Goal: Participate in discussion: Engage in conversation with other users on a specific topic

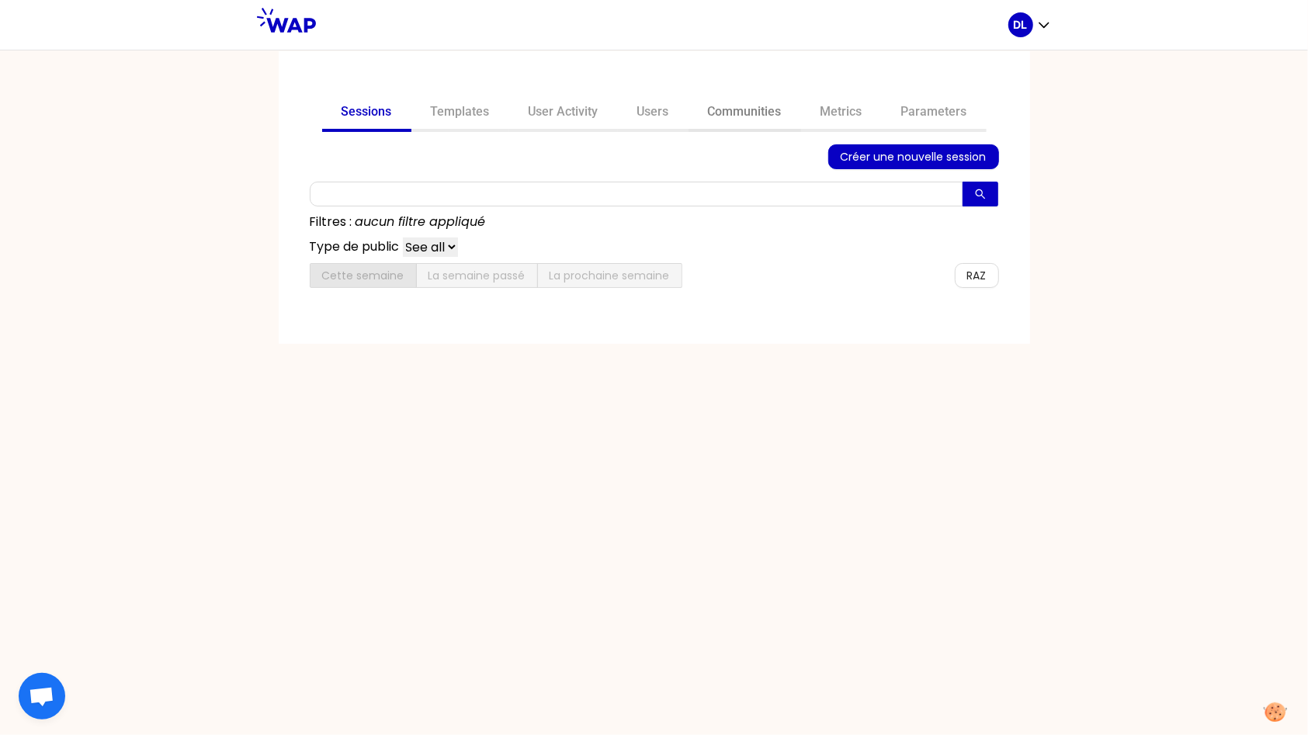
click at [712, 108] on link "Communities" at bounding box center [744, 113] width 113 height 37
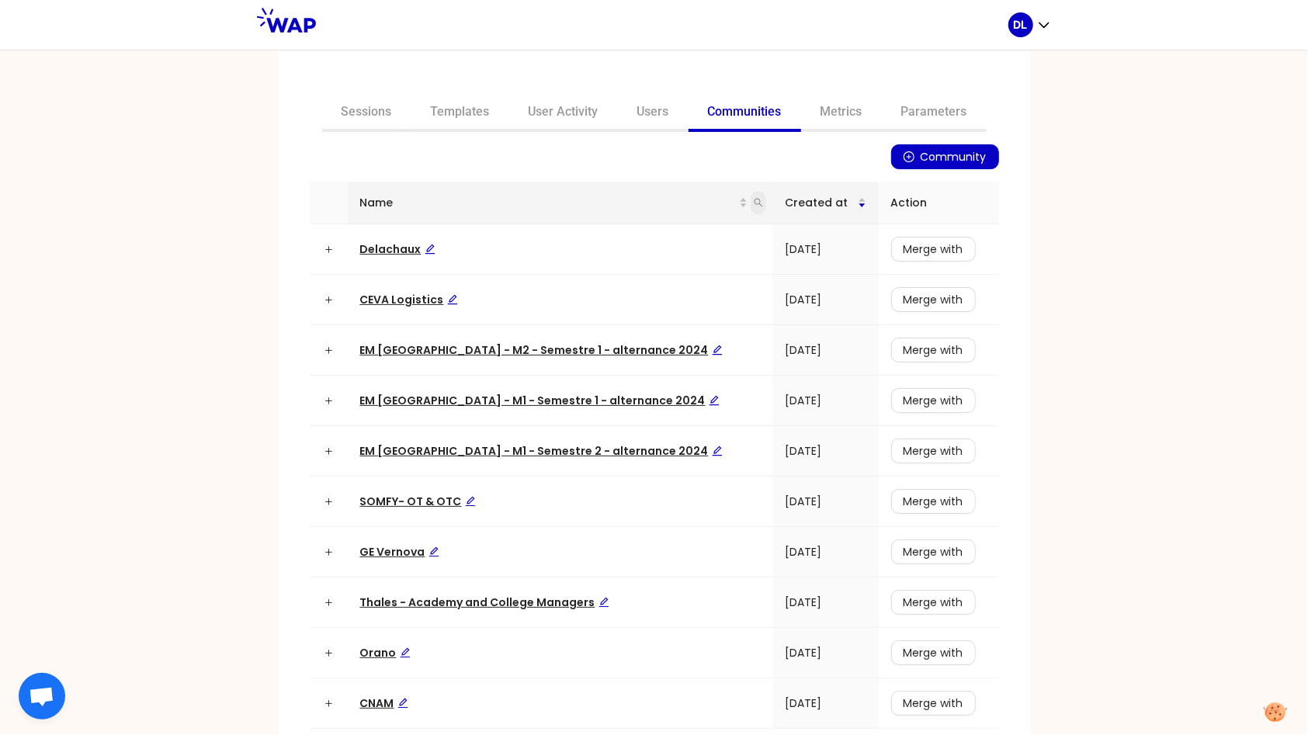
click at [754, 202] on icon "search" at bounding box center [758, 202] width 9 height 9
type input "learning"
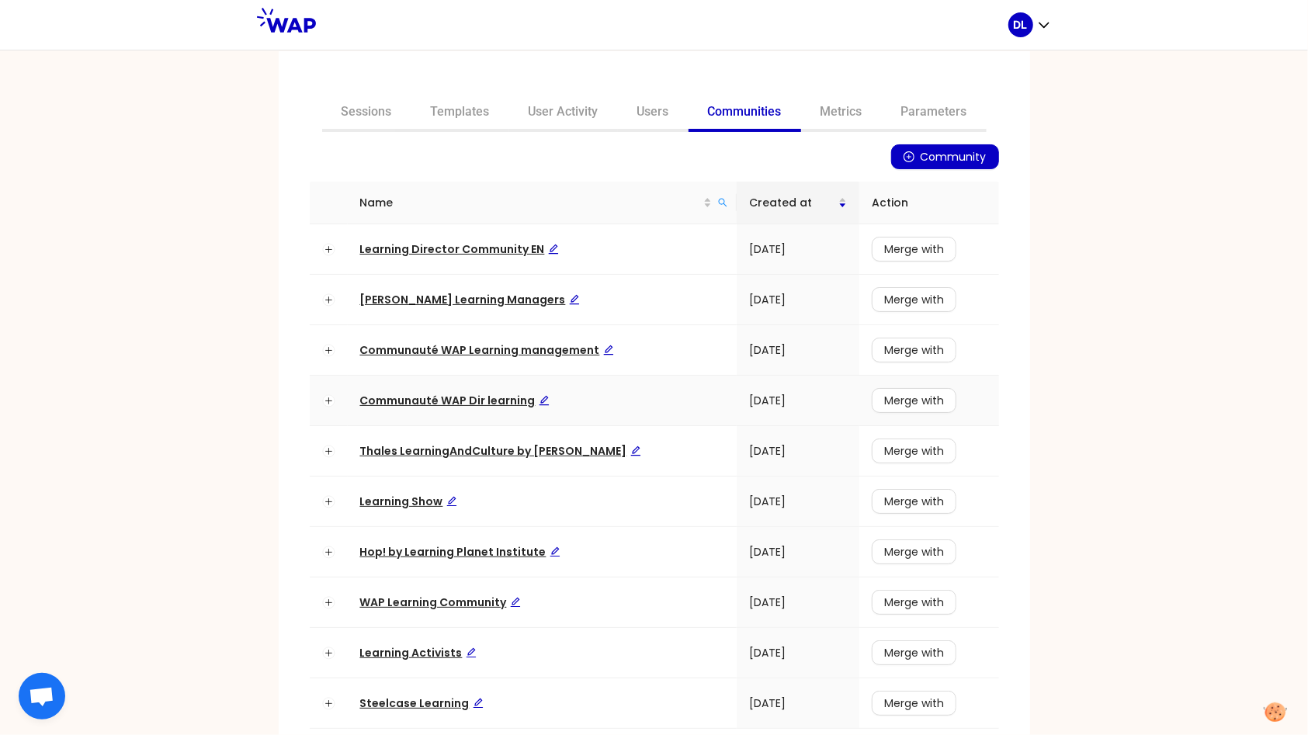
click at [487, 397] on span "Communauté WAP Dir learning" at bounding box center [454, 401] width 189 height 16
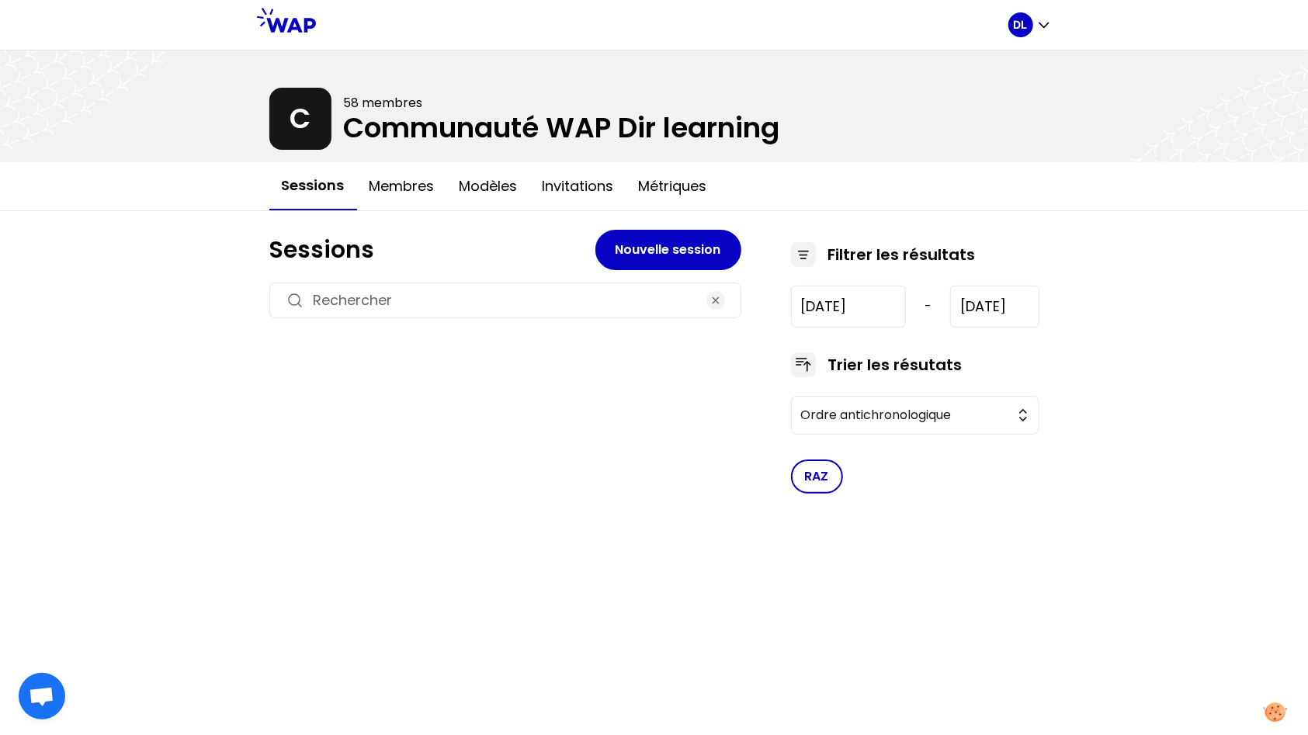
click at [165, 286] on div "DL C 58 membres Communauté WAP Dir learning Sessions Membres Modèles Invitation…" at bounding box center [654, 367] width 1308 height 735
click at [382, 297] on input at bounding box center [505, 300] width 383 height 22
click at [487, 192] on button "Modèles" at bounding box center [488, 186] width 83 height 47
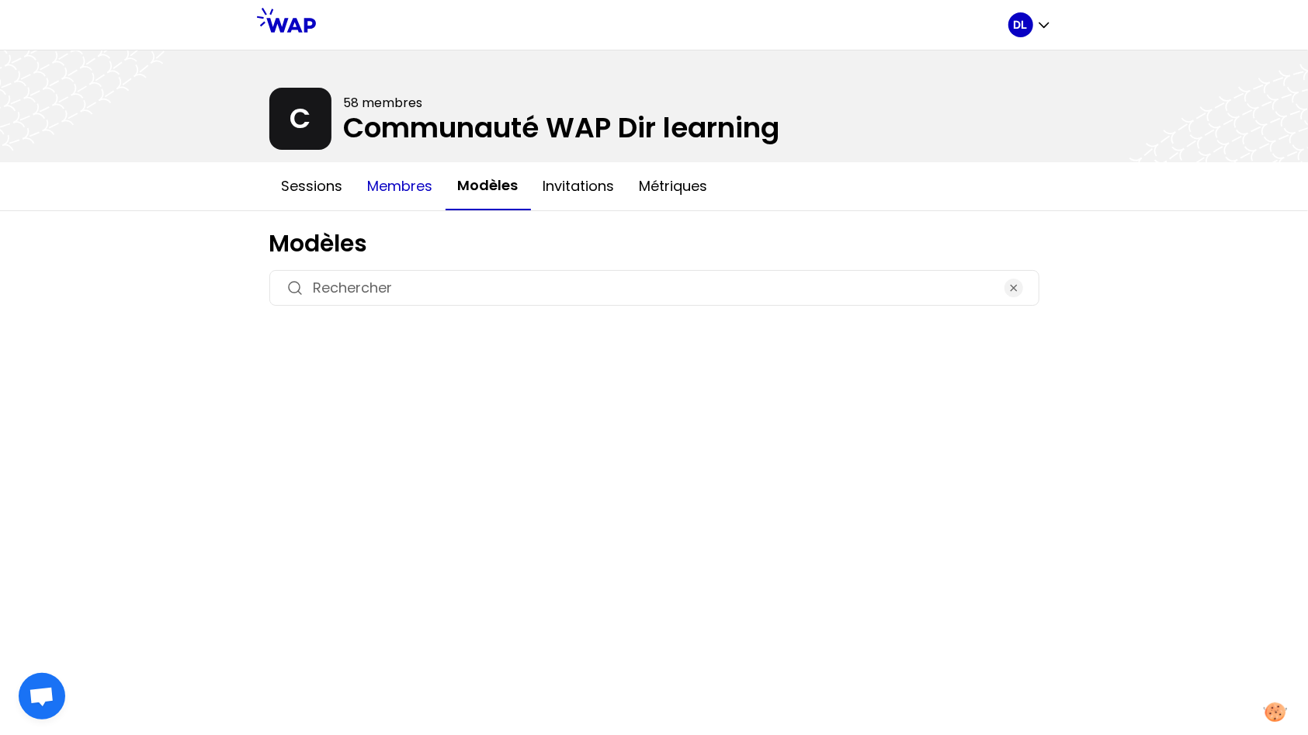
click at [374, 182] on button "Membres" at bounding box center [400, 186] width 90 height 47
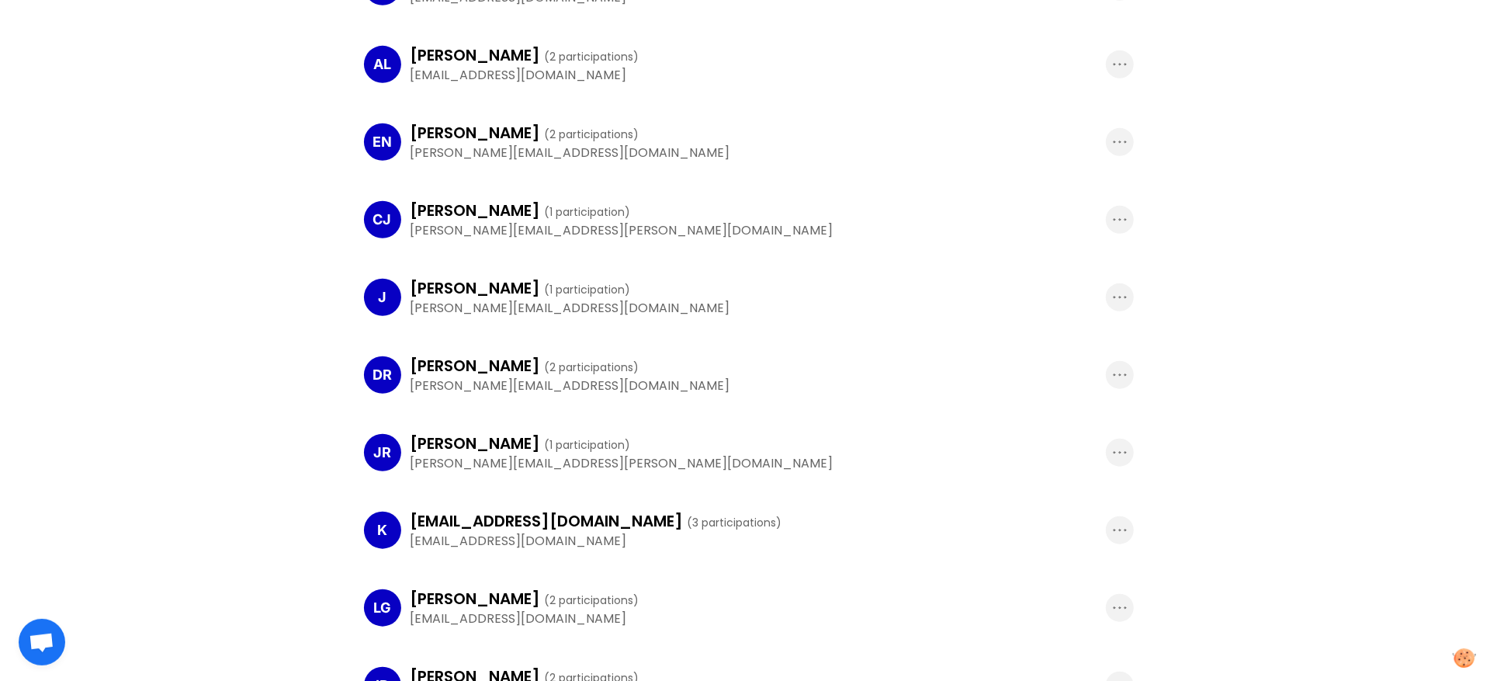
scroll to position [667, 0]
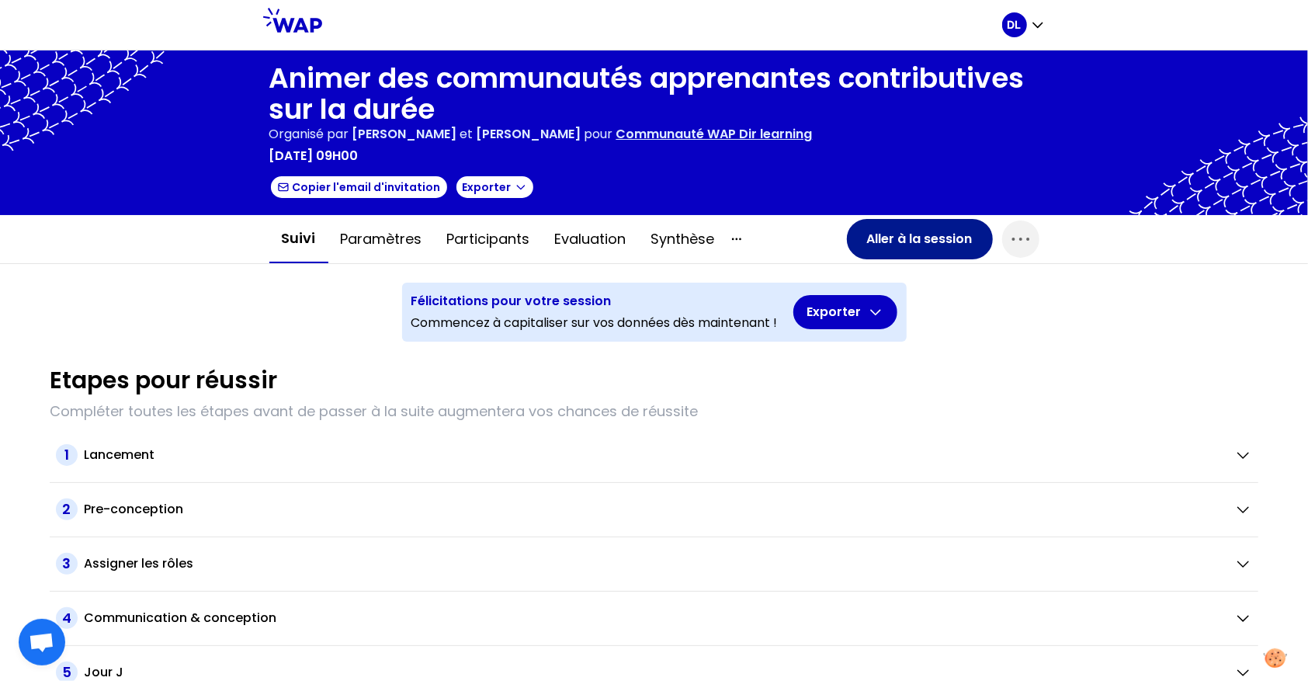
click at [882, 241] on button "Aller à la session" at bounding box center [920, 239] width 146 height 40
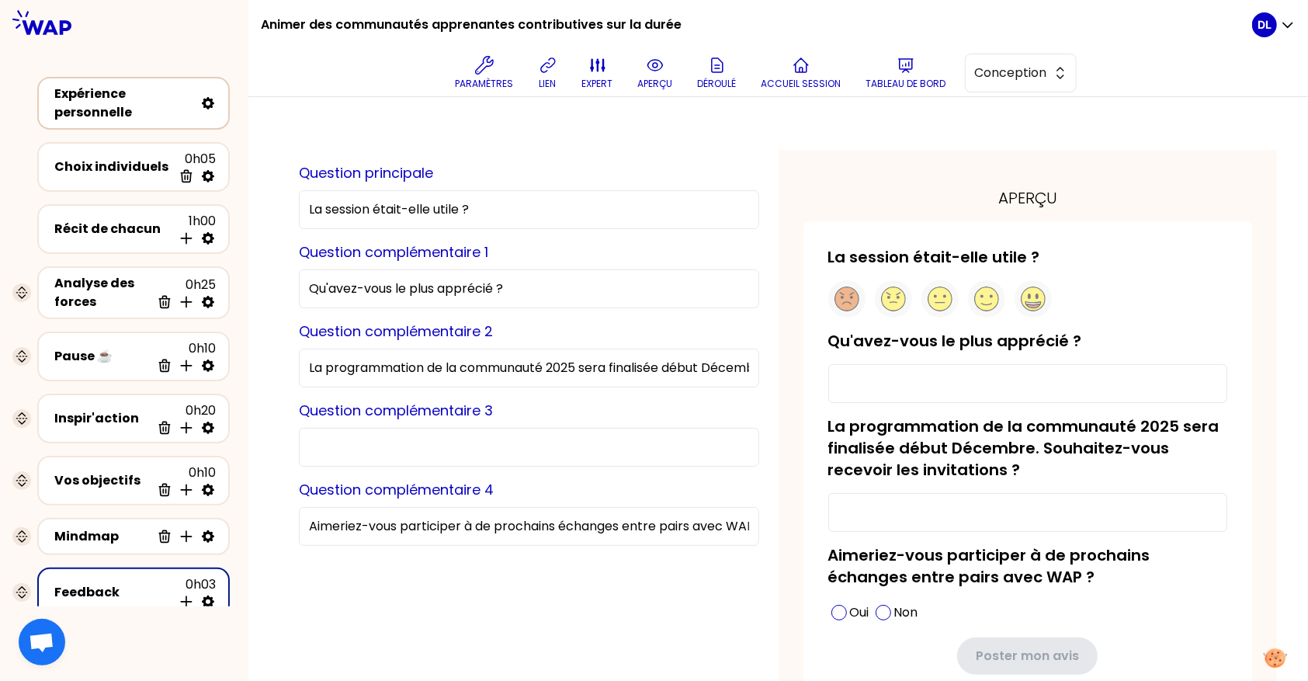
click at [141, 86] on div "Expérience personnelle" at bounding box center [124, 103] width 140 height 37
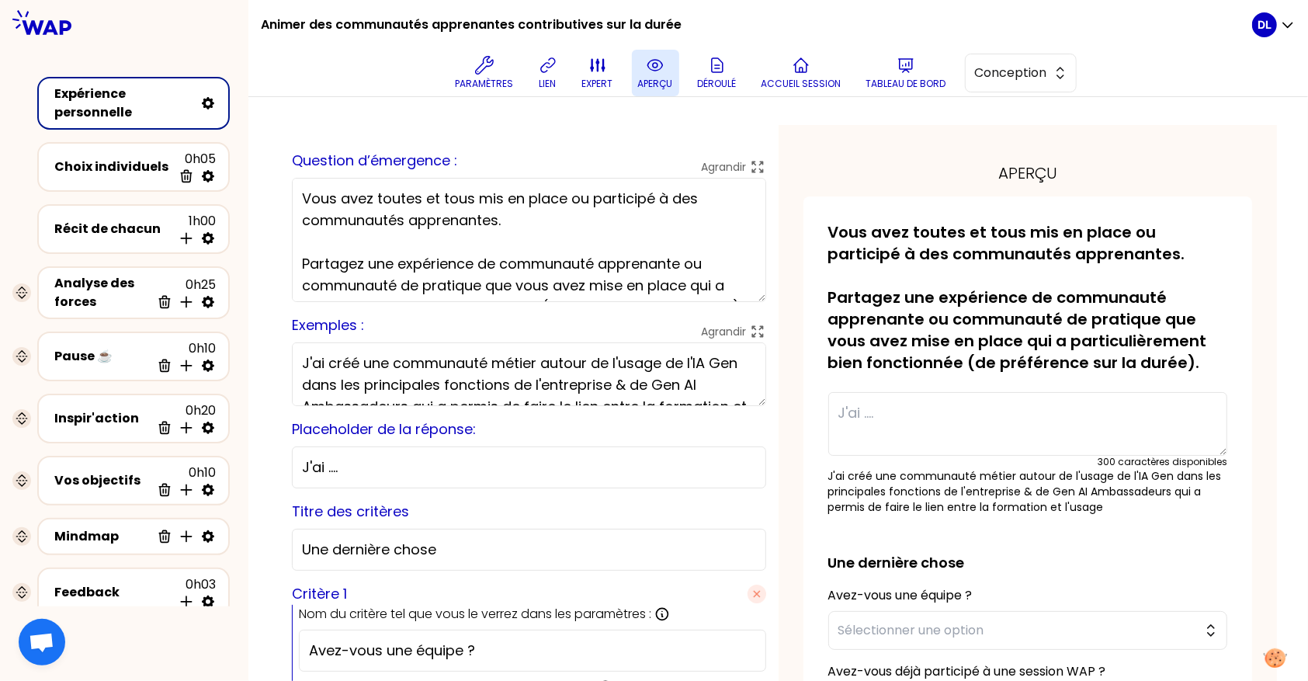
click at [650, 65] on icon at bounding box center [655, 65] width 19 height 19
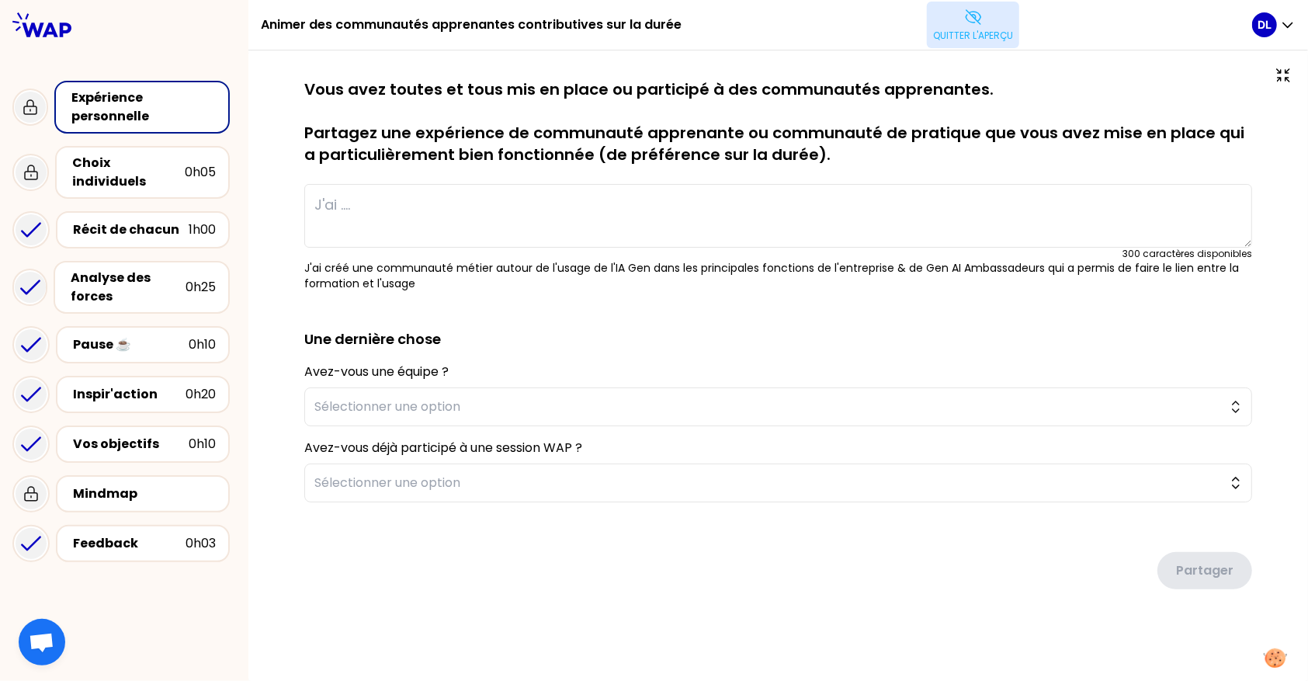
type textarea "Malheureusement pas trop d'experience sur le sujet. Par contre, collaboration a…"
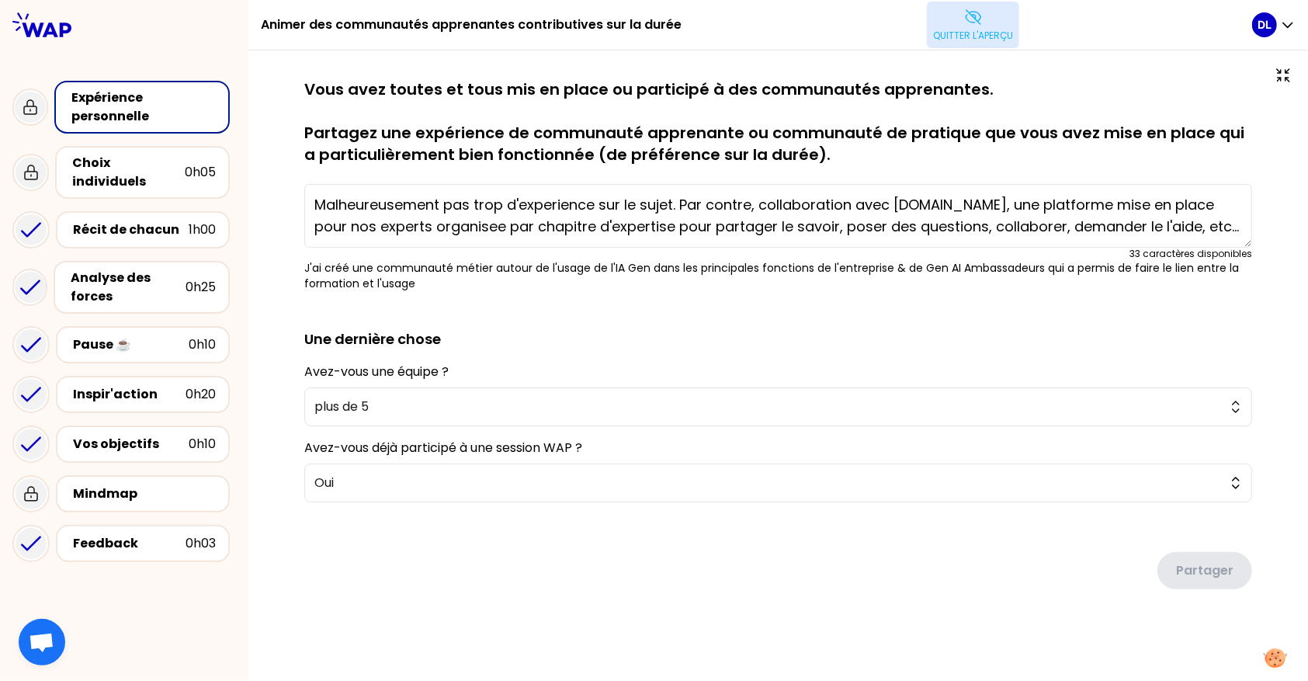
click at [530, 213] on textarea "Malheureusement pas trop d'experience sur le sujet. Par contre, collaboration a…" at bounding box center [778, 216] width 948 height 64
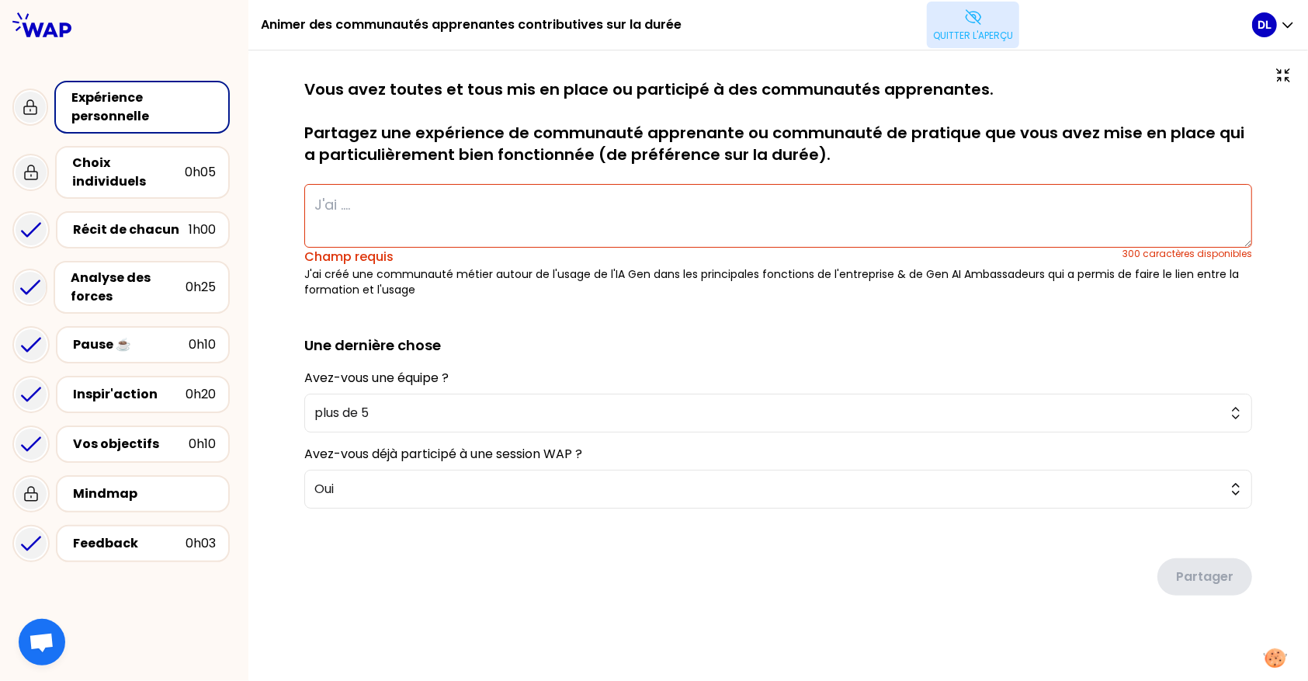
click at [494, 280] on p "J'ai créé une communauté métier autour de l'usage de l'IA Gen dans les principa…" at bounding box center [778, 281] width 948 height 31
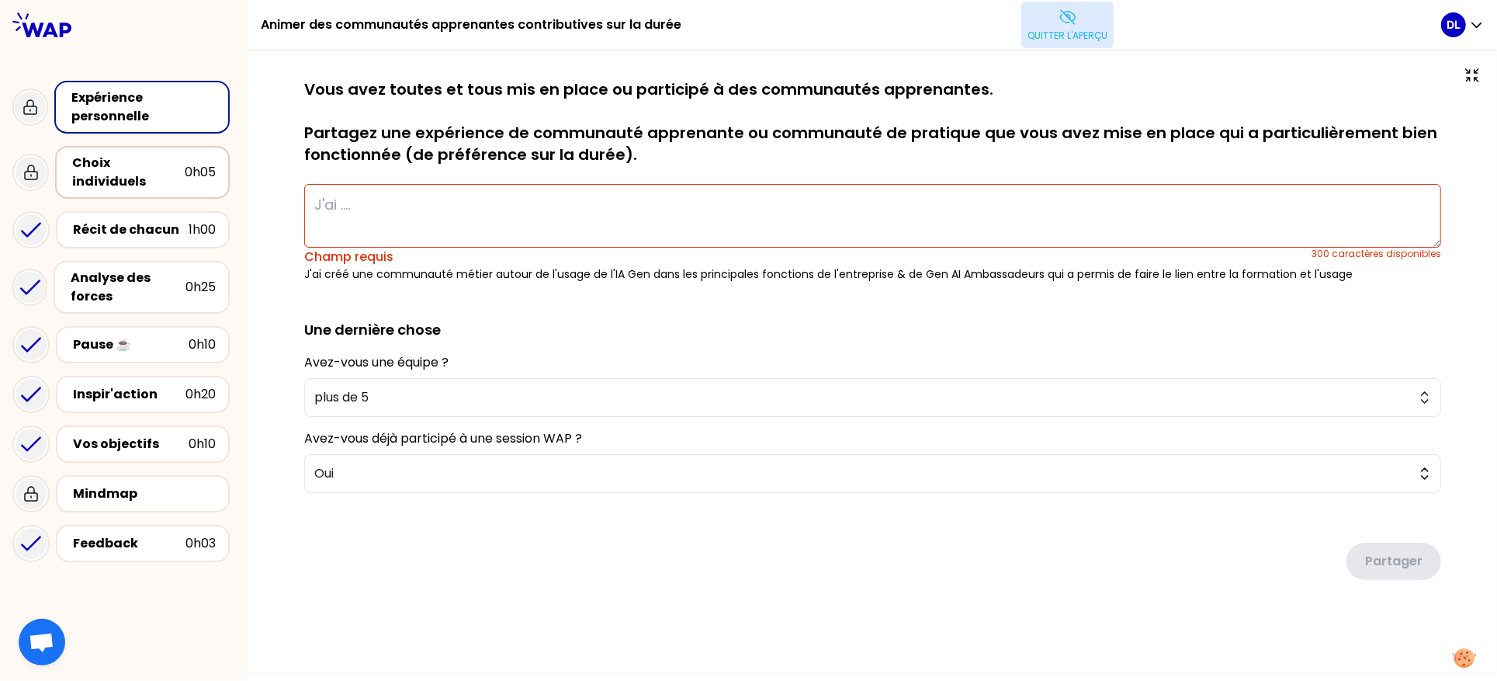
click at [178, 163] on div "Choix individuels" at bounding box center [128, 172] width 113 height 37
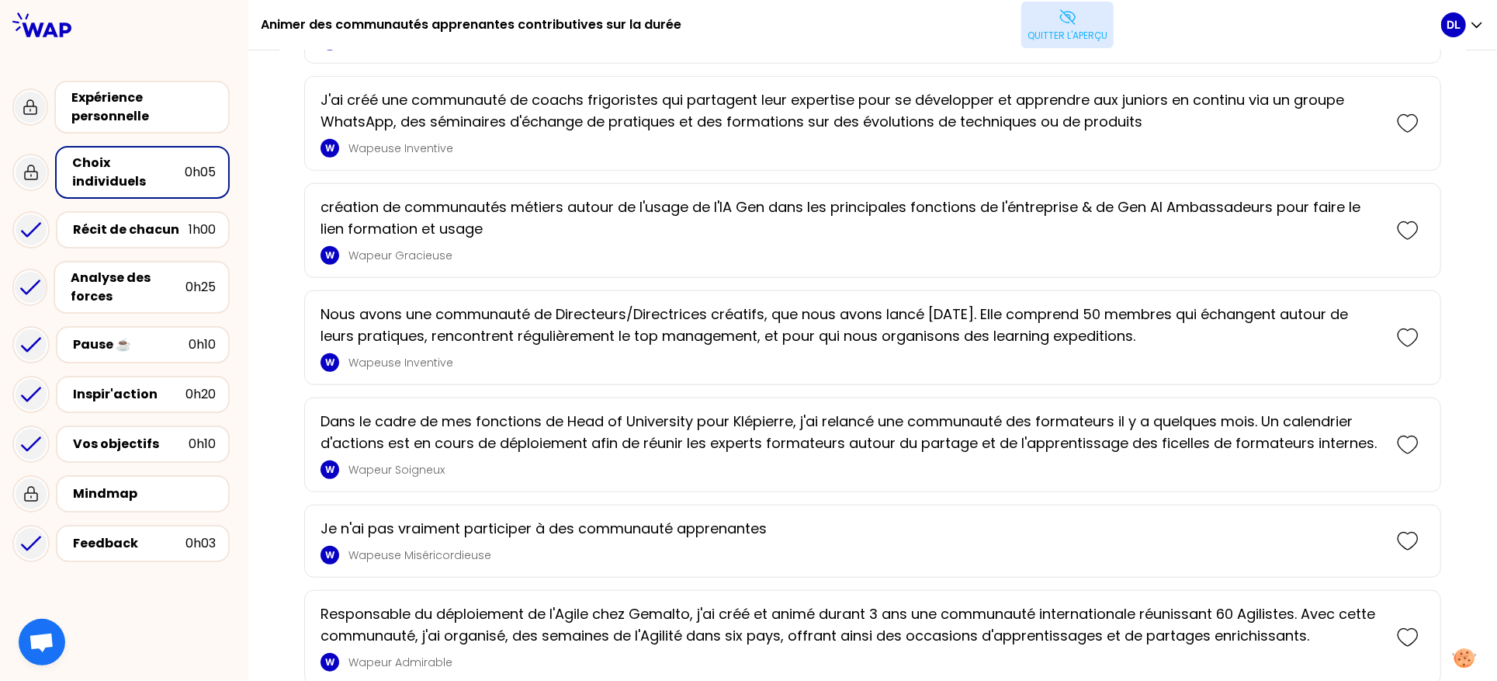
scroll to position [812, 0]
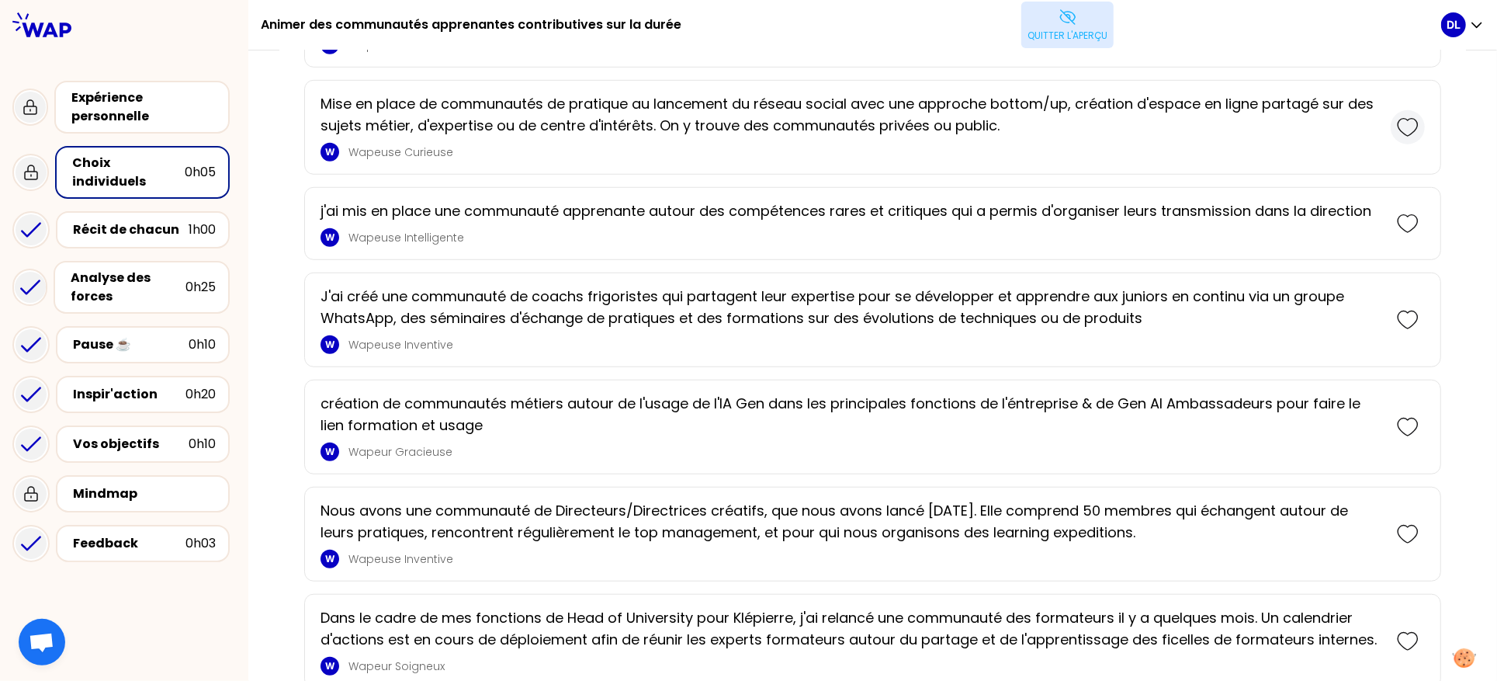
click at [1307, 123] on icon at bounding box center [1408, 127] width 22 height 22
click at [1307, 215] on icon at bounding box center [1408, 224] width 22 height 22
click at [1307, 121] on icon at bounding box center [1408, 128] width 22 height 22
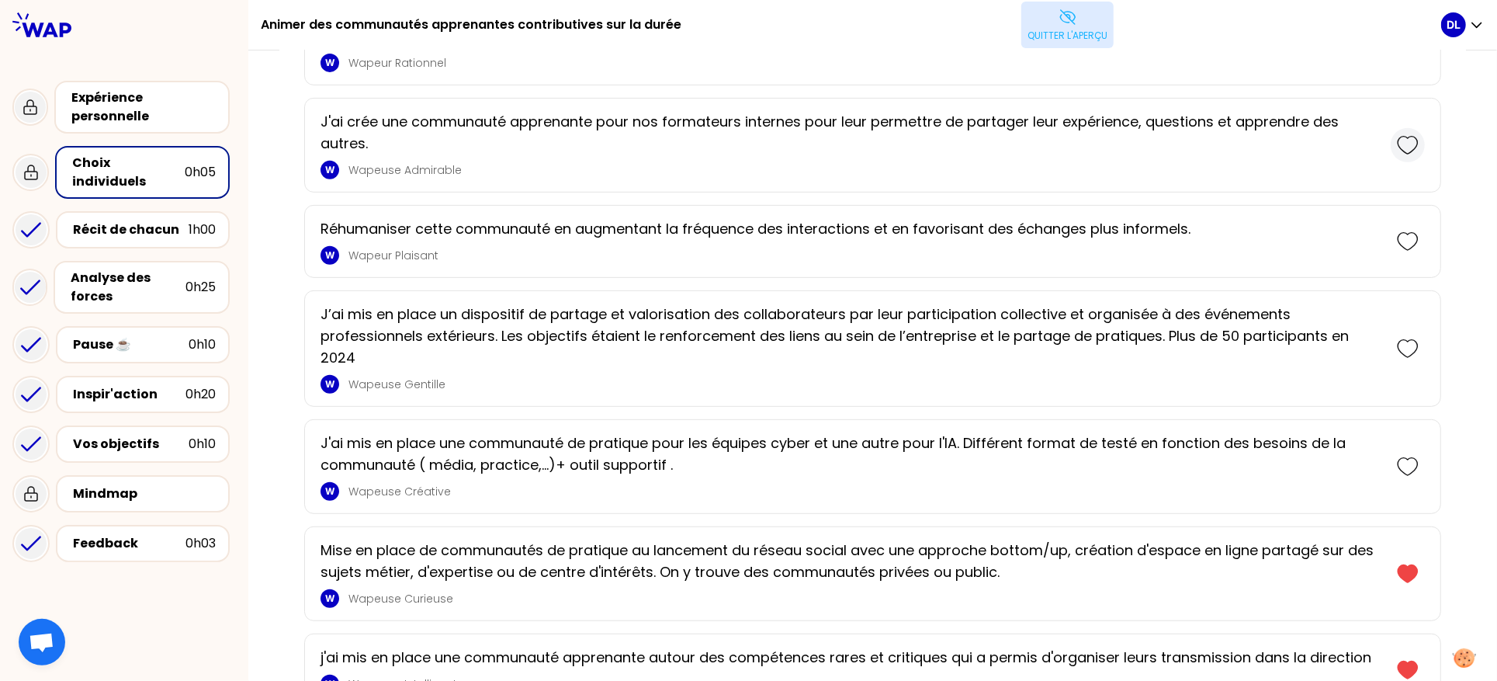
click at [1307, 151] on icon at bounding box center [1408, 145] width 22 height 22
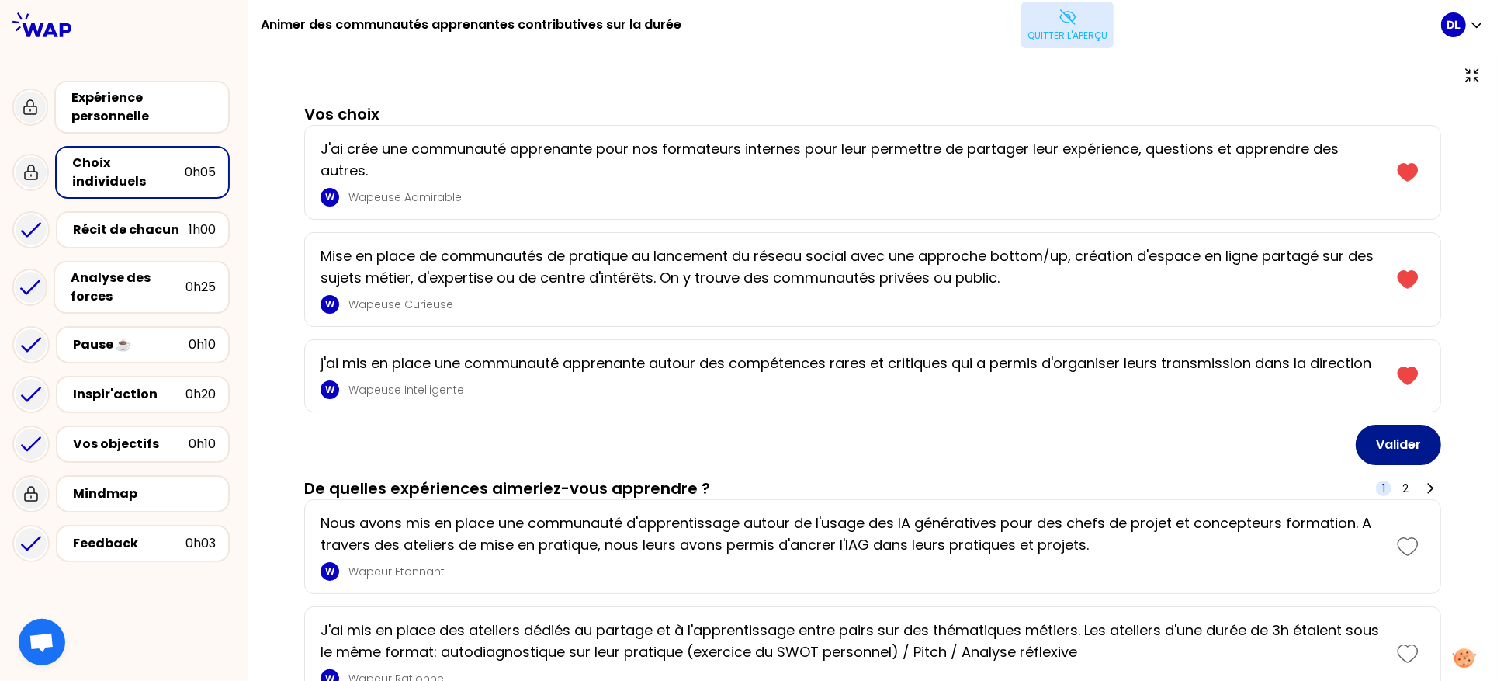
click at [1307, 443] on button "Valider" at bounding box center [1398, 444] width 85 height 40
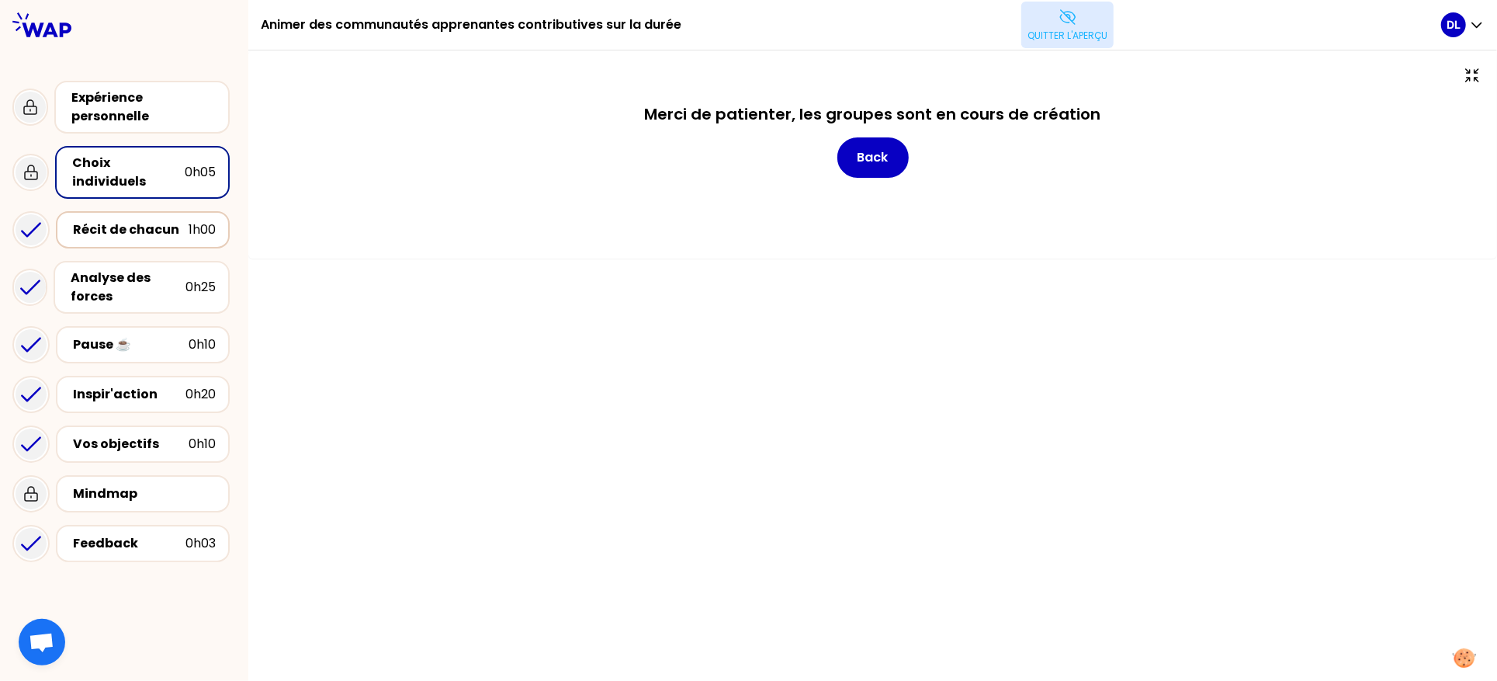
click at [120, 221] on div "Récit de chacun" at bounding box center [131, 229] width 116 height 19
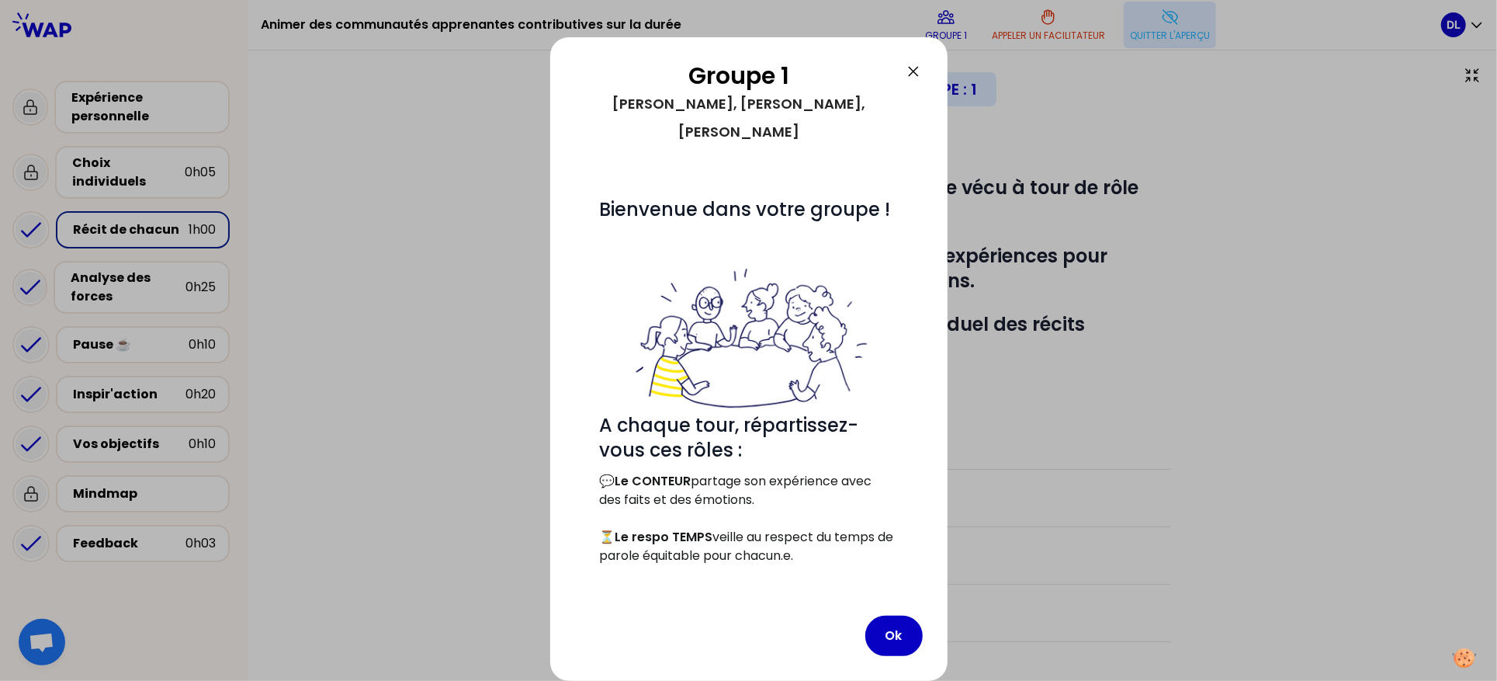
scroll to position [231, 0]
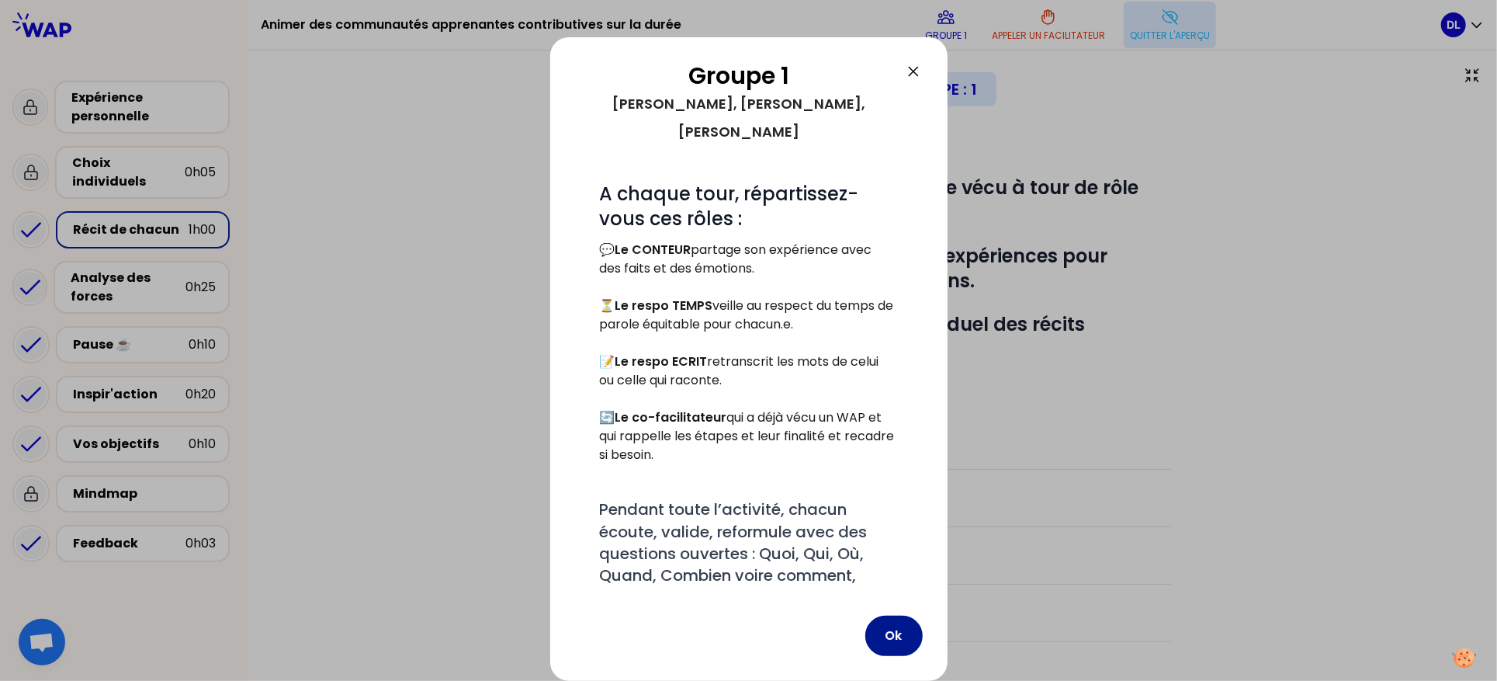
click at [882, 625] on button "Ok" at bounding box center [893, 635] width 57 height 40
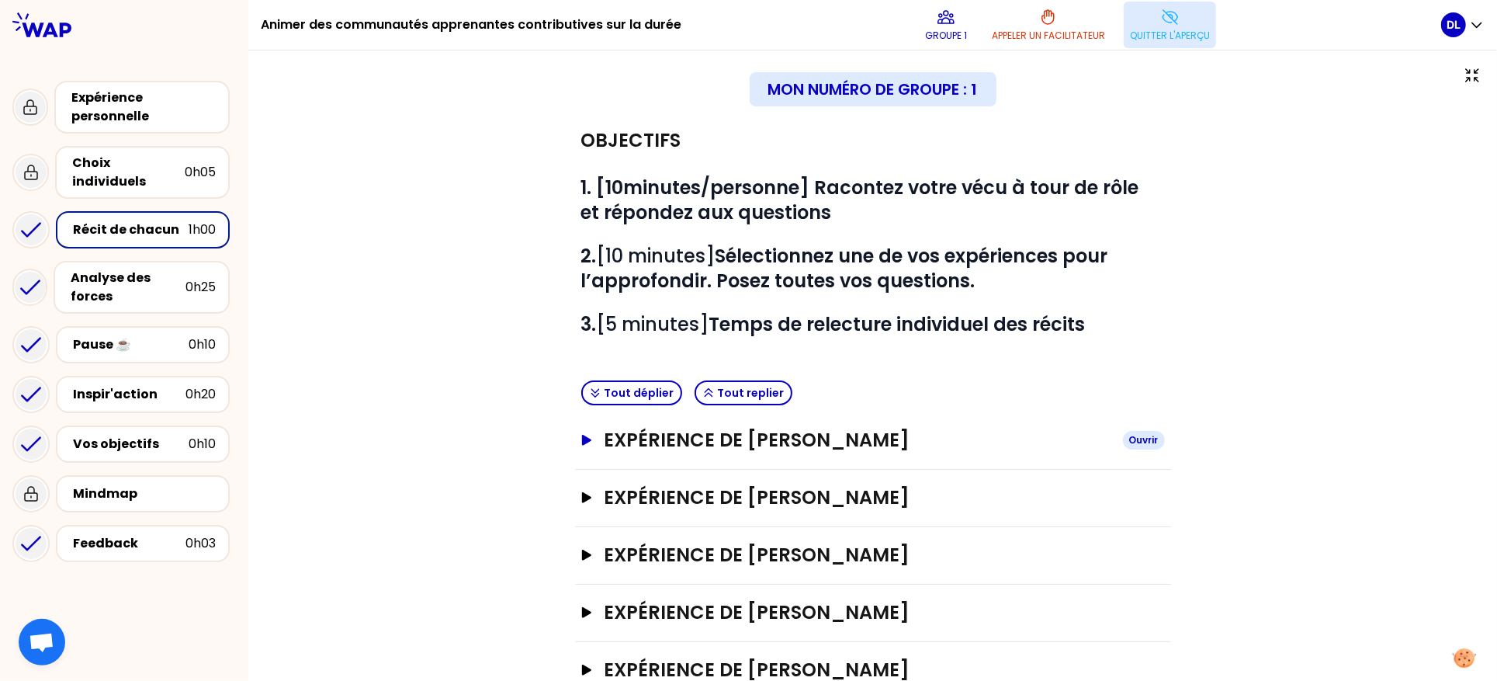
click at [589, 436] on icon "button" at bounding box center [586, 440] width 12 height 11
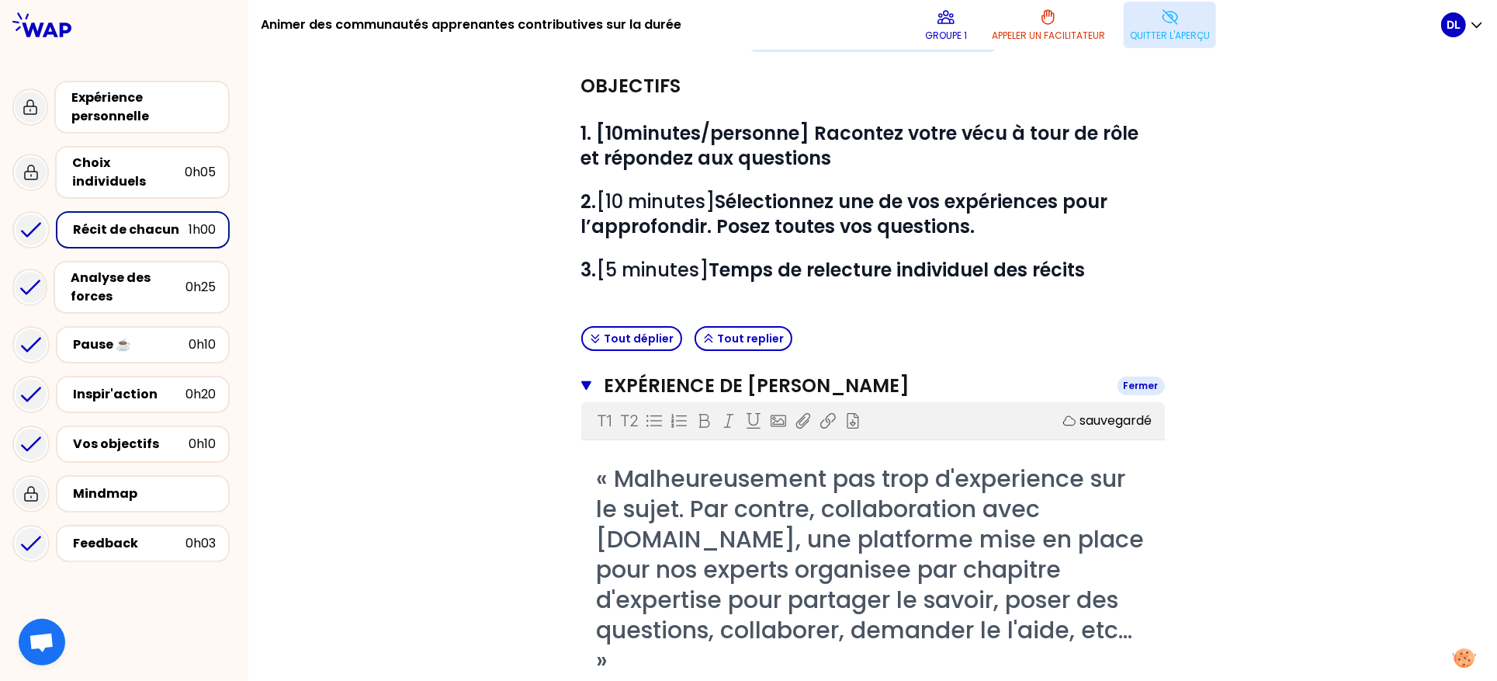
click at [583, 390] on icon "button" at bounding box center [586, 385] width 11 height 12
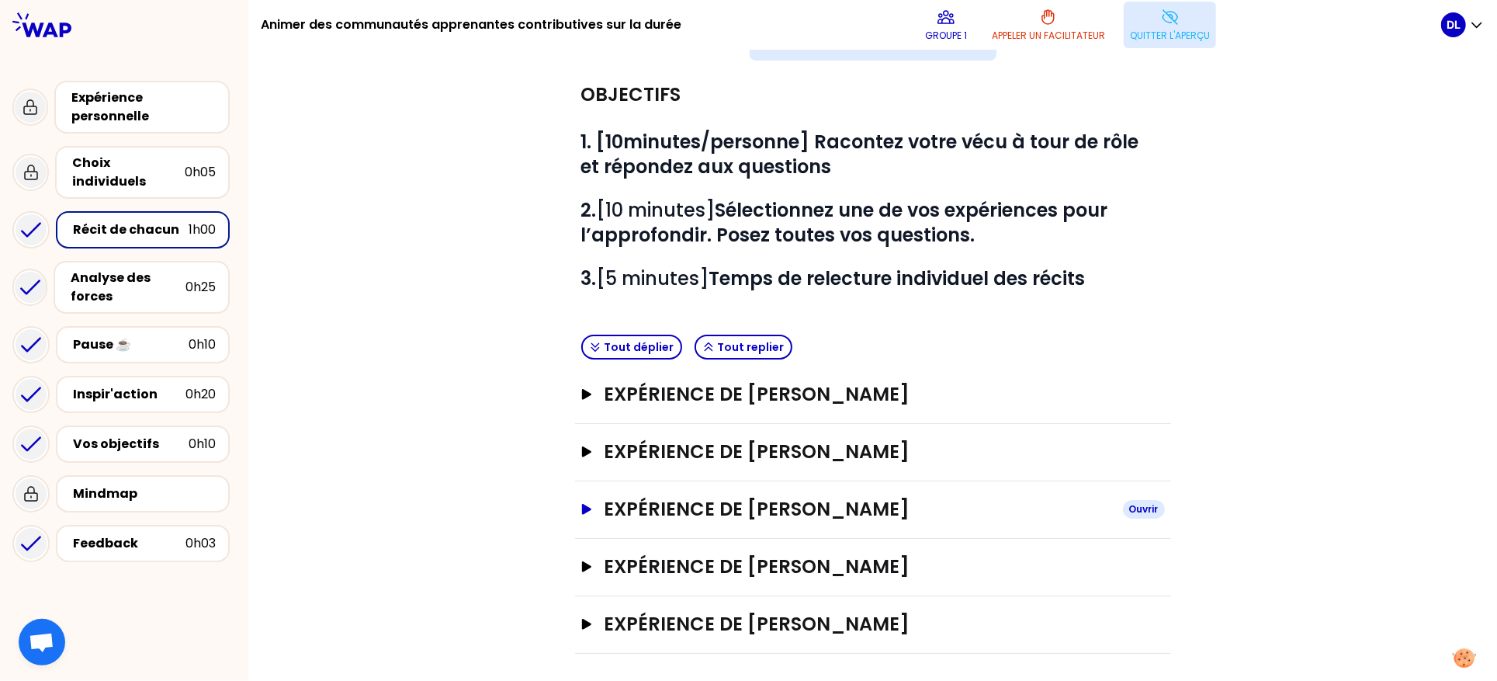
click at [587, 511] on icon "button" at bounding box center [586, 509] width 12 height 11
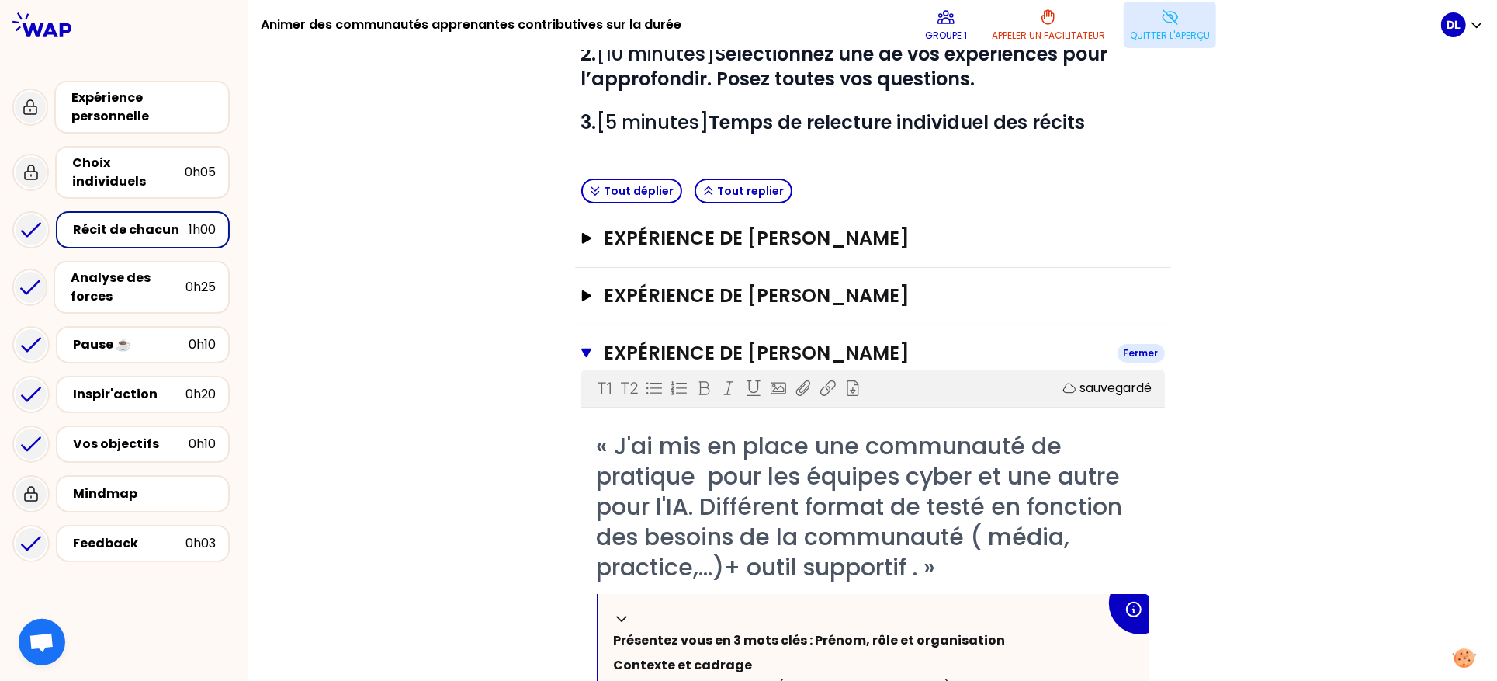
scroll to position [255, 0]
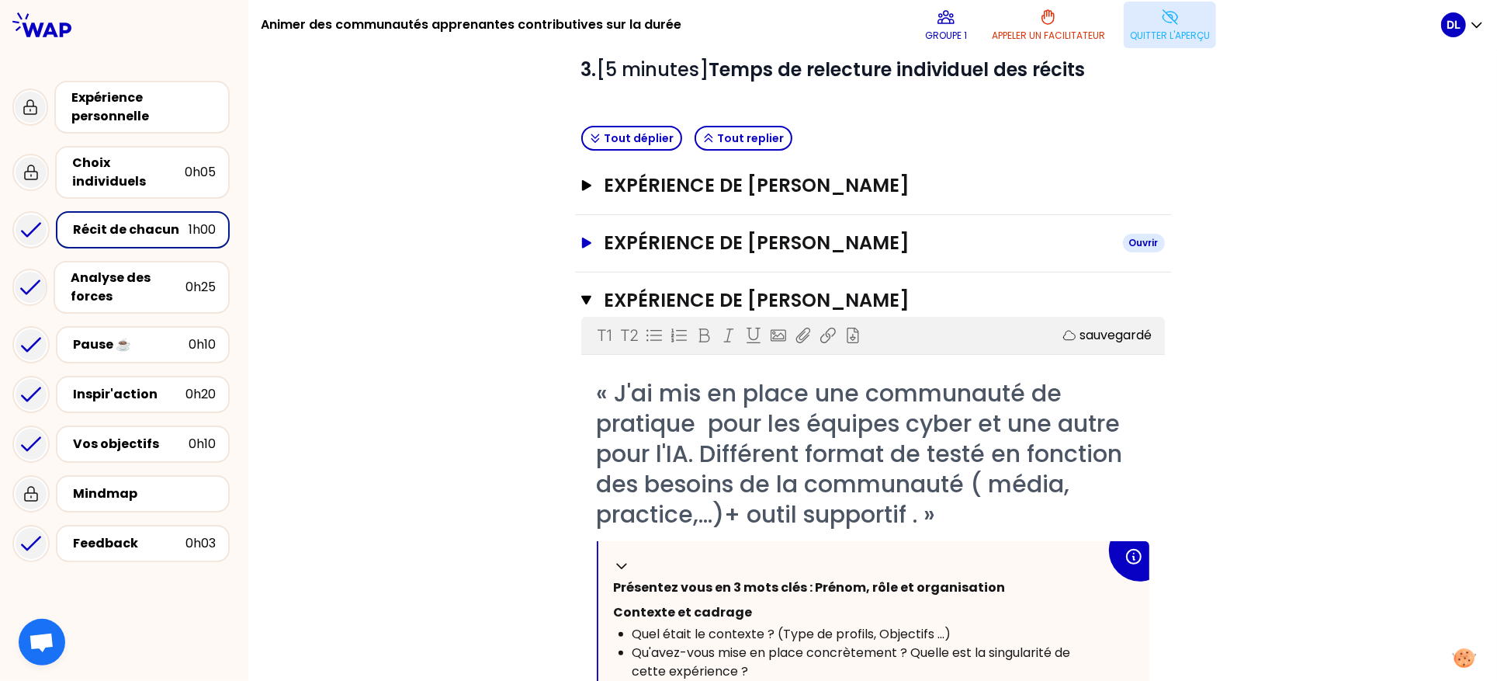
click at [585, 242] on icon "button" at bounding box center [585, 242] width 9 height 11
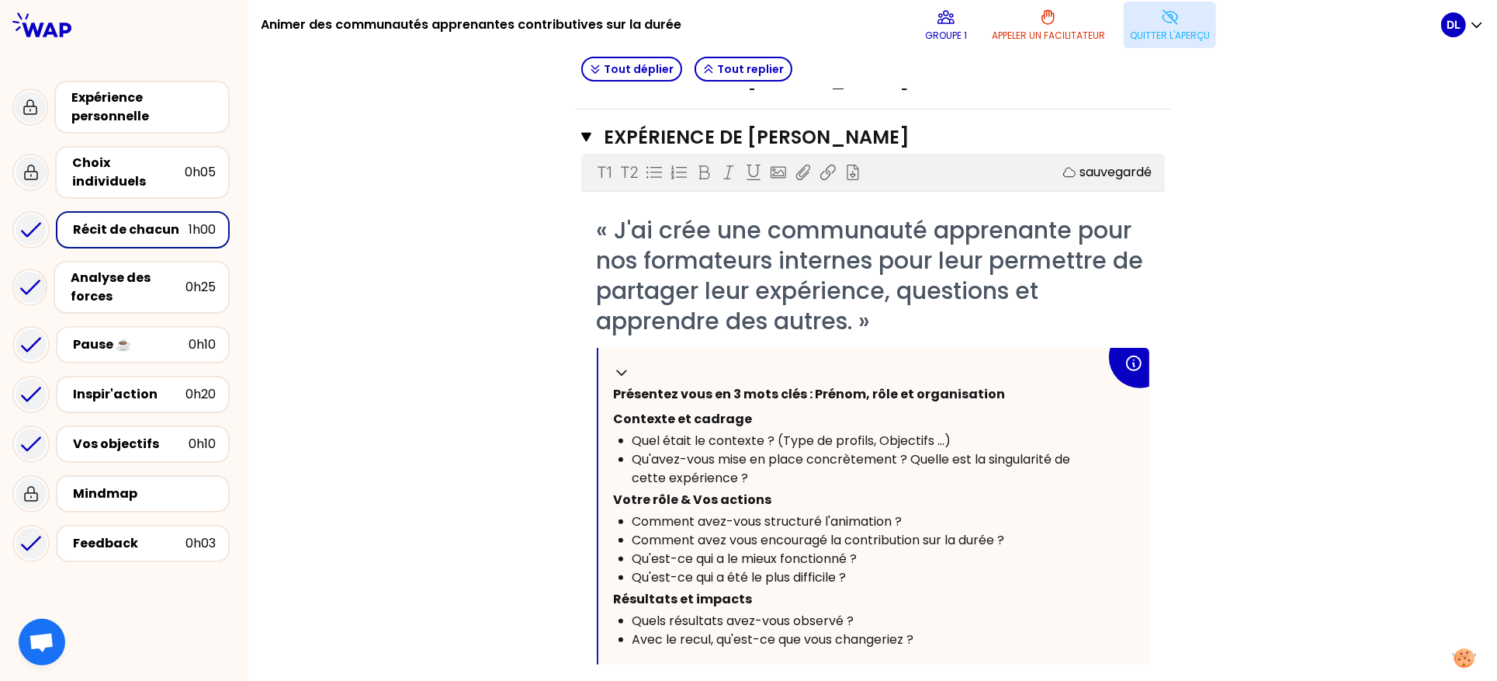
scroll to position [422, 0]
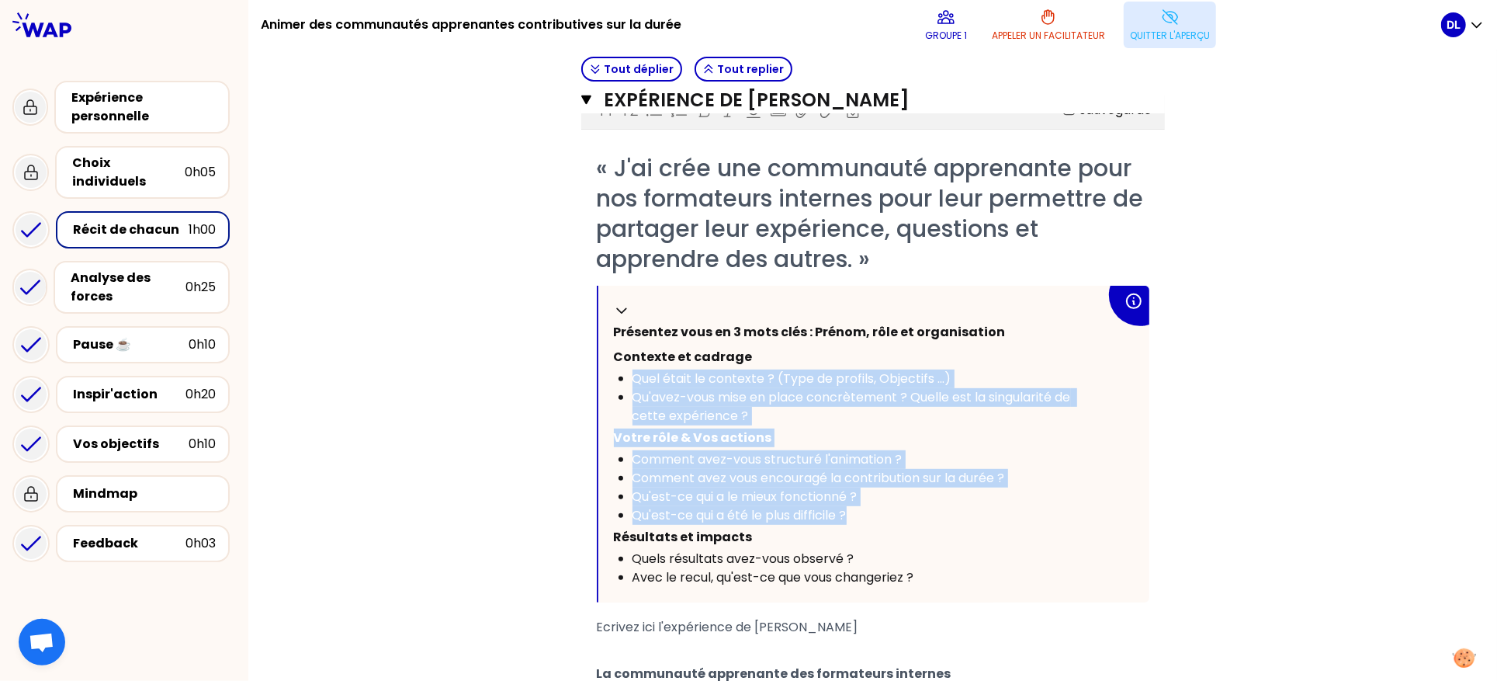
drag, startPoint x: 628, startPoint y: 366, endPoint x: 851, endPoint y: 525, distance: 273.7
click at [851, 525] on div "Replier Présentez vous en 3 mots clés : Prénom, rôle et organisation Contexte e…" at bounding box center [873, 444] width 551 height 317
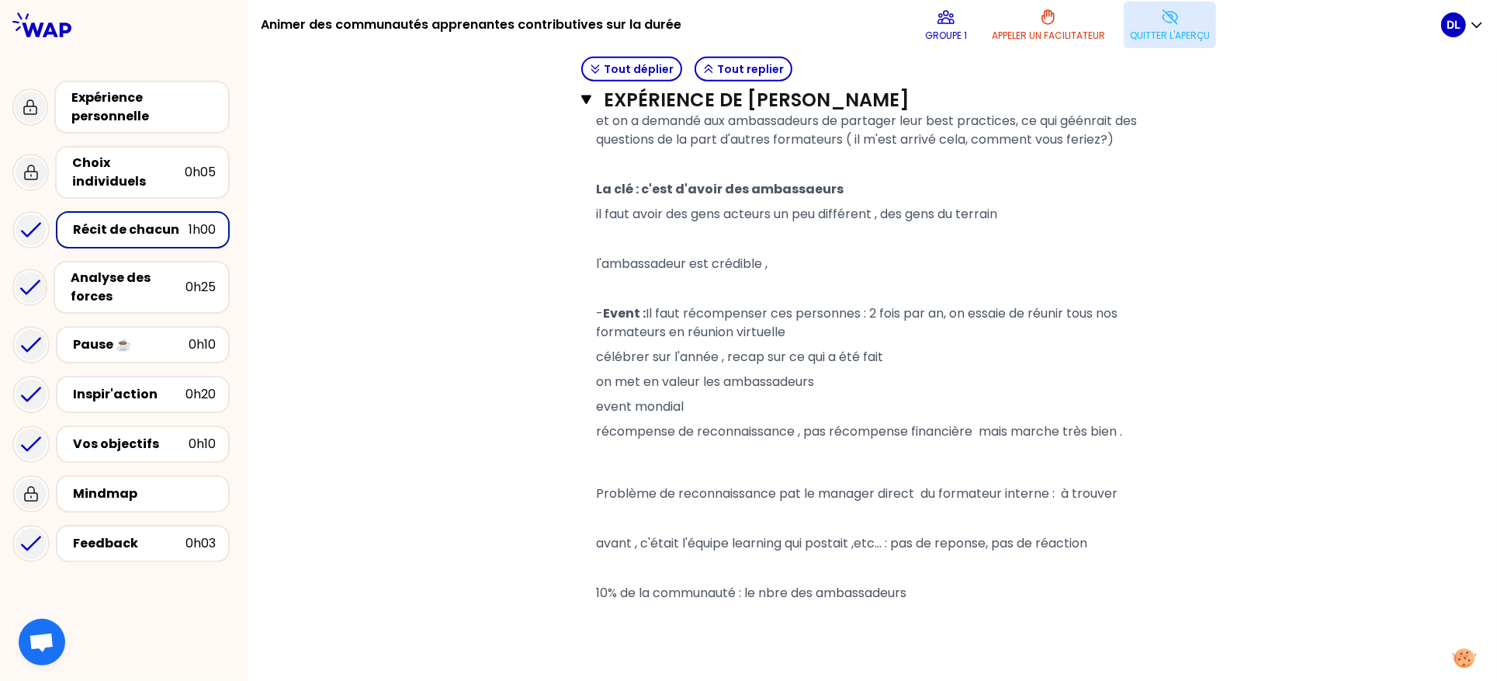
scroll to position [1542, 0]
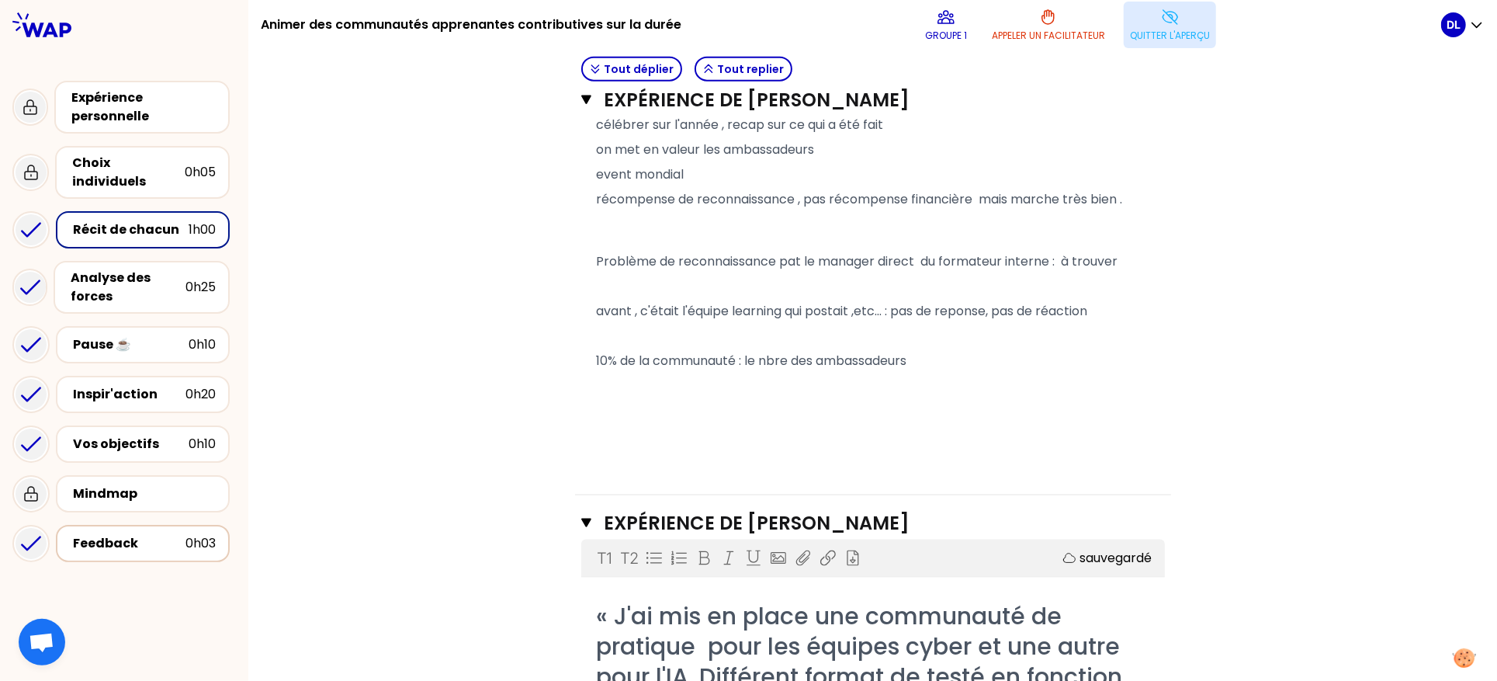
click at [105, 534] on div "Feedback" at bounding box center [129, 543] width 113 height 19
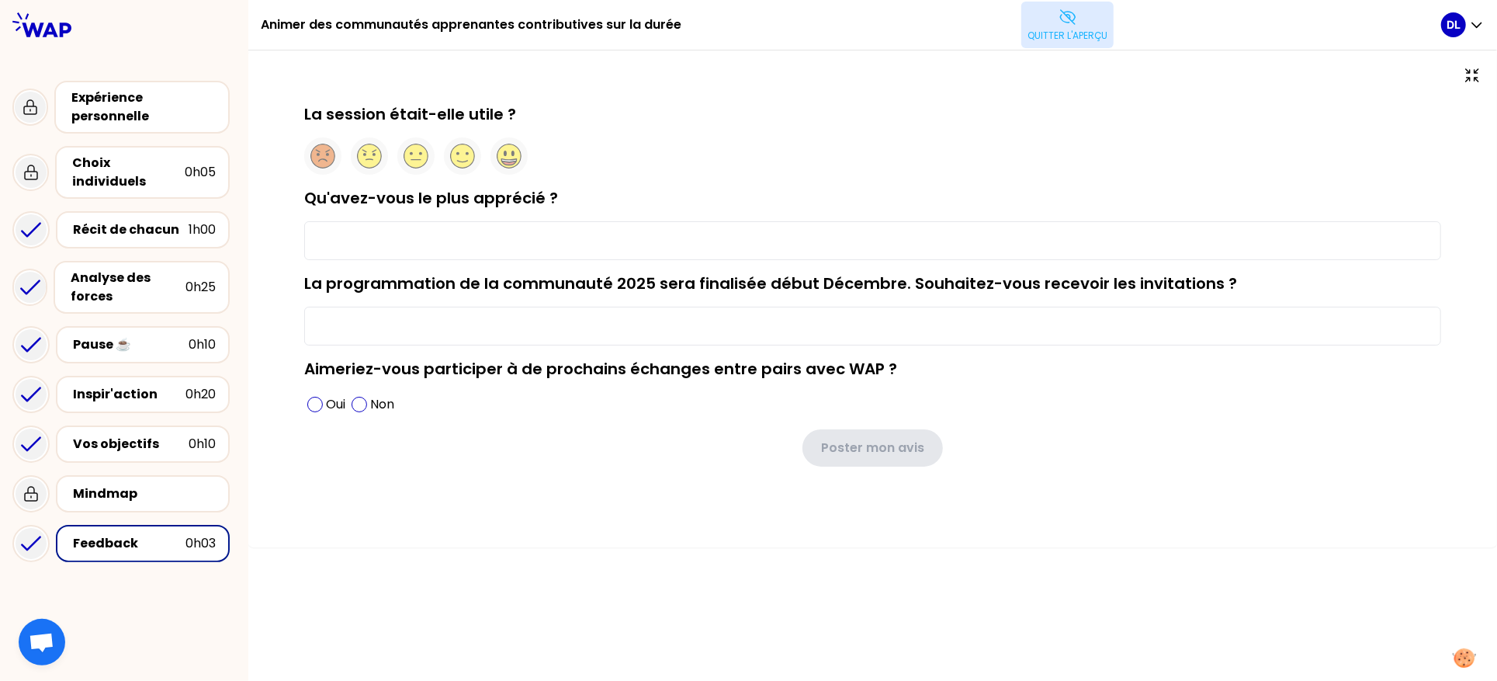
type input "j'ai recu pas mal d'idees pour le lancement de nos communautes"
type input "yes please :-)"
click at [1086, 40] on p "Quitter l'aperçu" at bounding box center [1067, 35] width 80 height 12
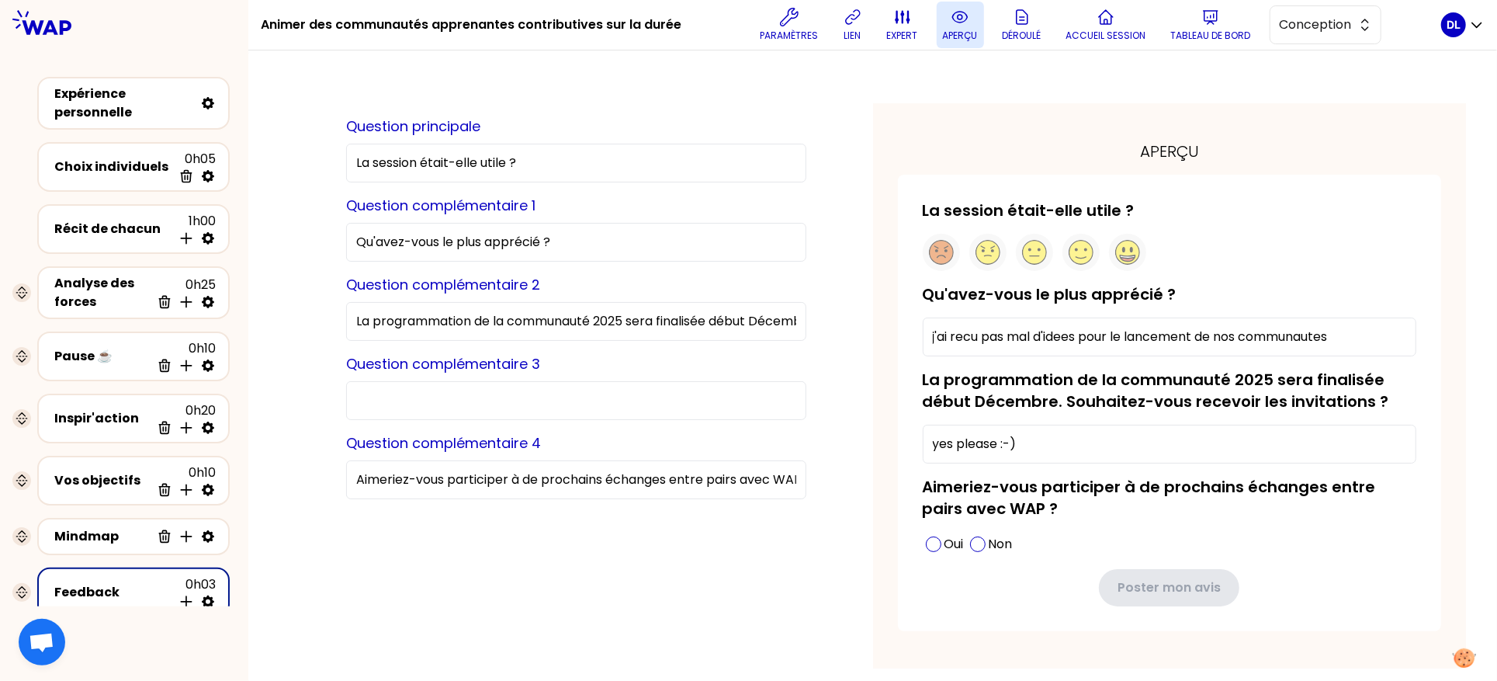
click at [965, 26] on button "aperçu" at bounding box center [960, 25] width 47 height 47
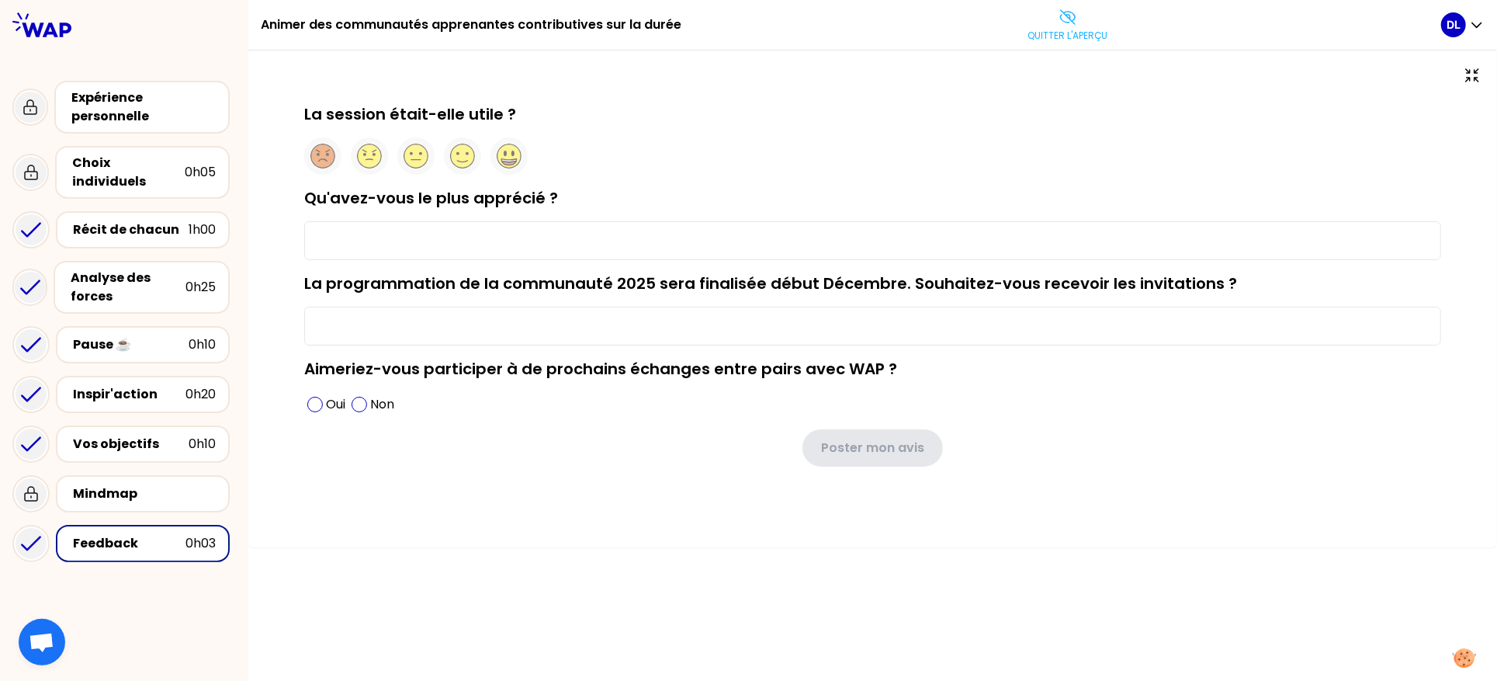
type input "j'ai recu pas mal d'idees pour le lancement de nos communautes"
type input "yes please :-)"
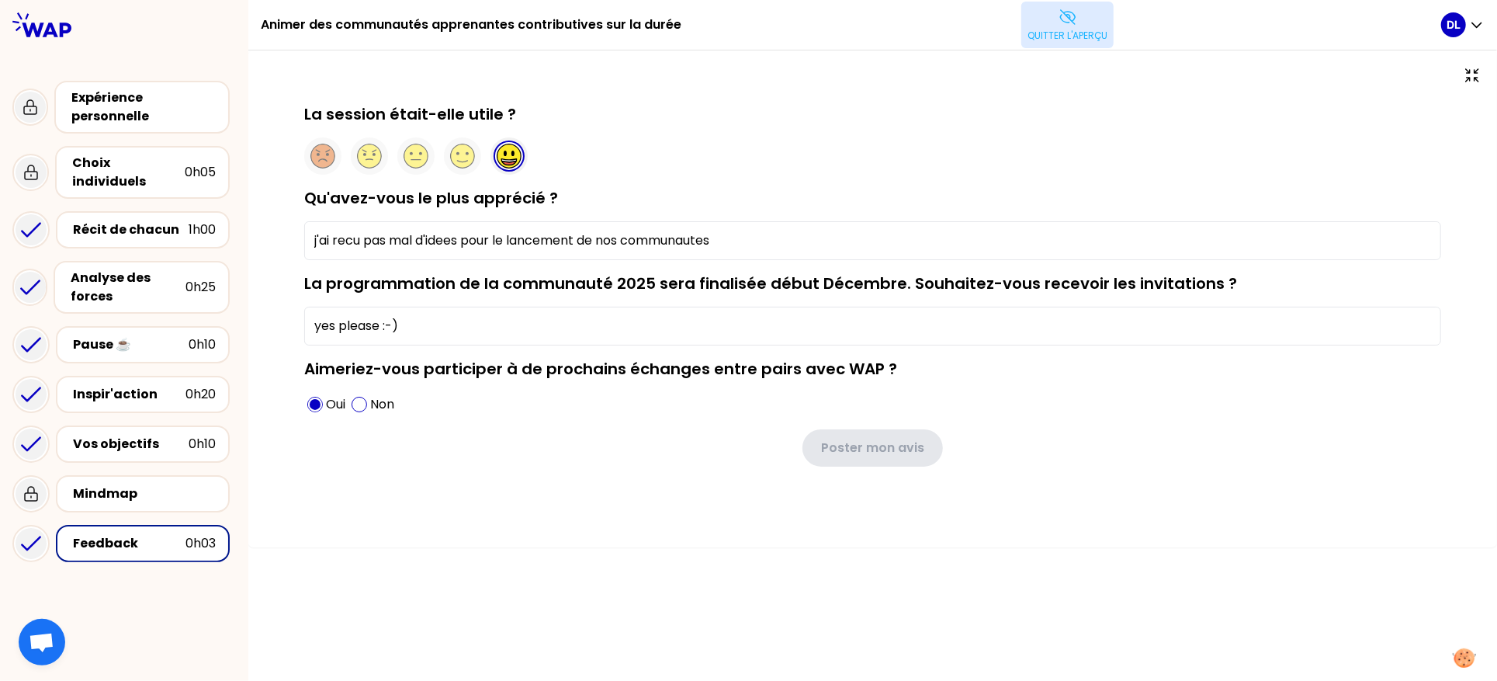
click at [1082, 19] on button "Quitter l'aperçu" at bounding box center [1067, 25] width 92 height 47
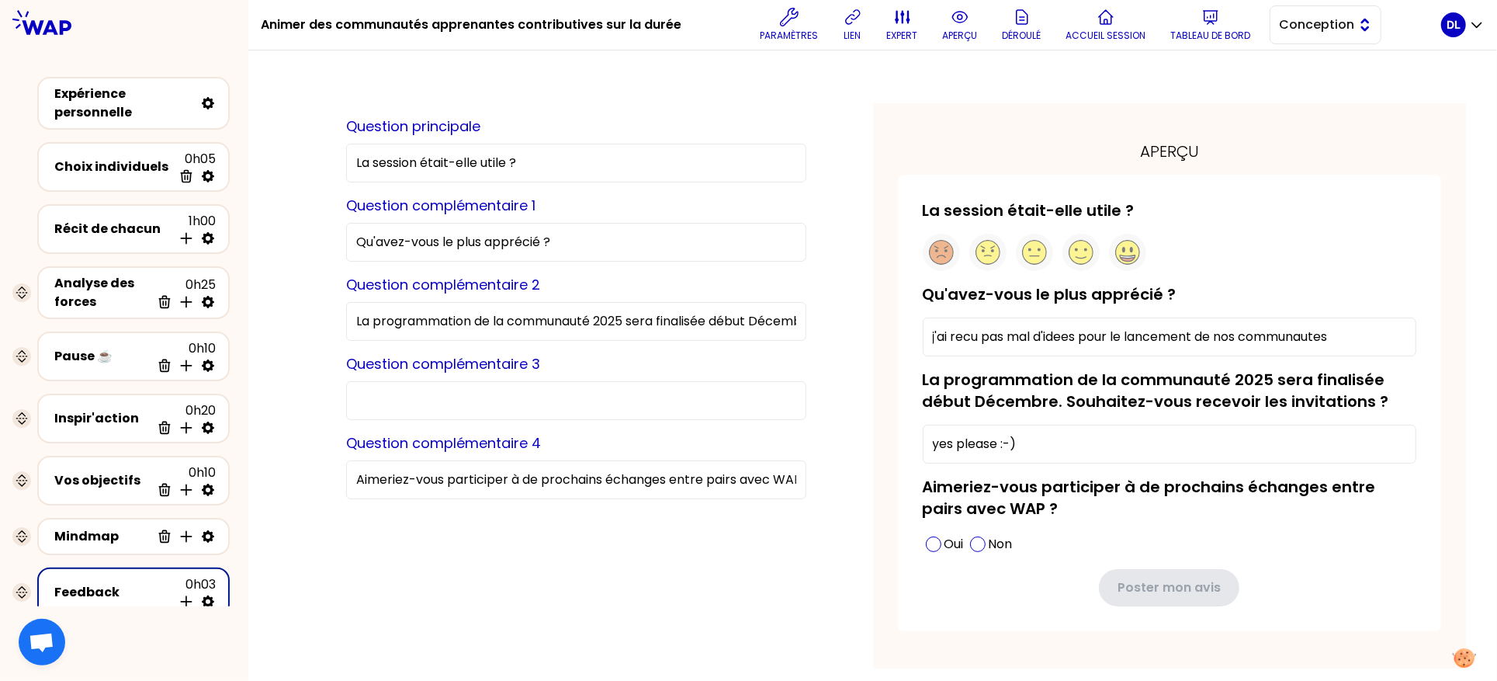
click at [1307, 29] on span "Conception" at bounding box center [1315, 25] width 70 height 19
click at [1307, 81] on span "Facilitation" at bounding box center [1334, 88] width 67 height 19
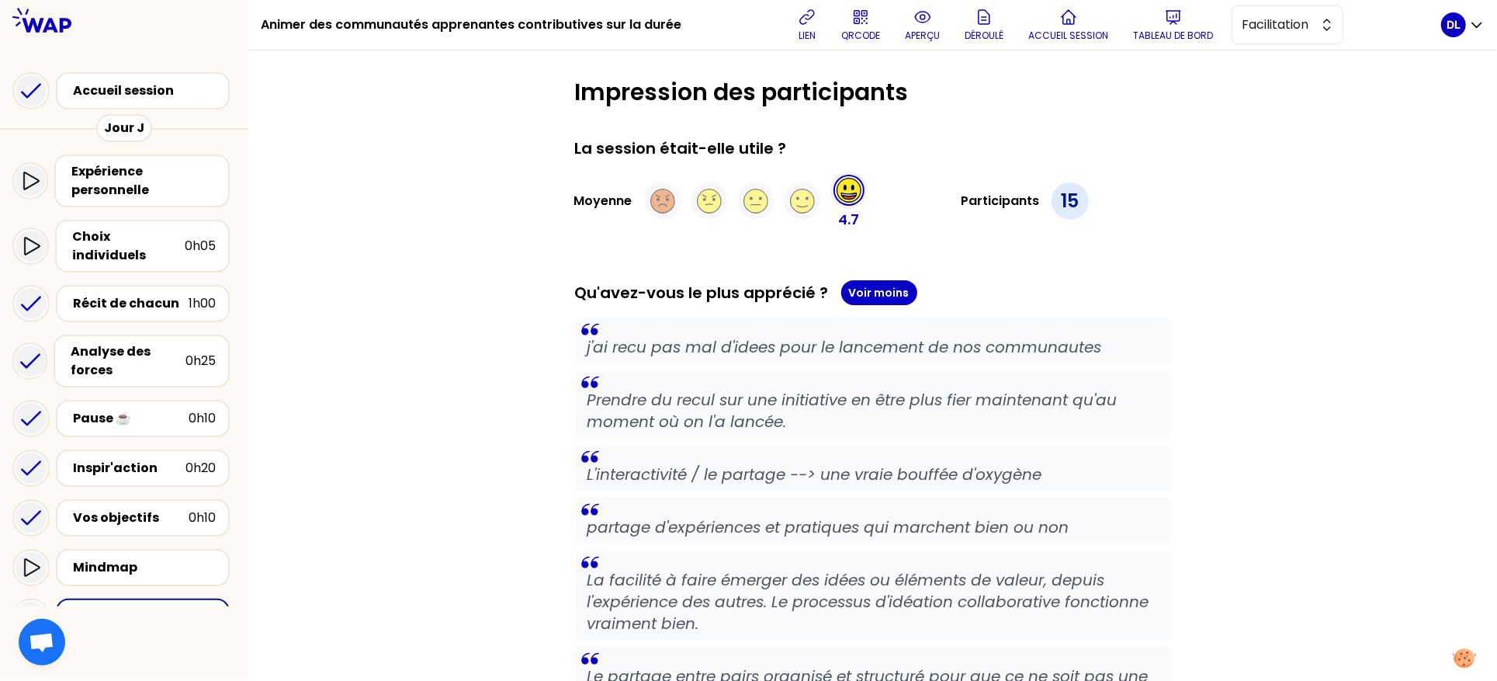
scroll to position [45, 0]
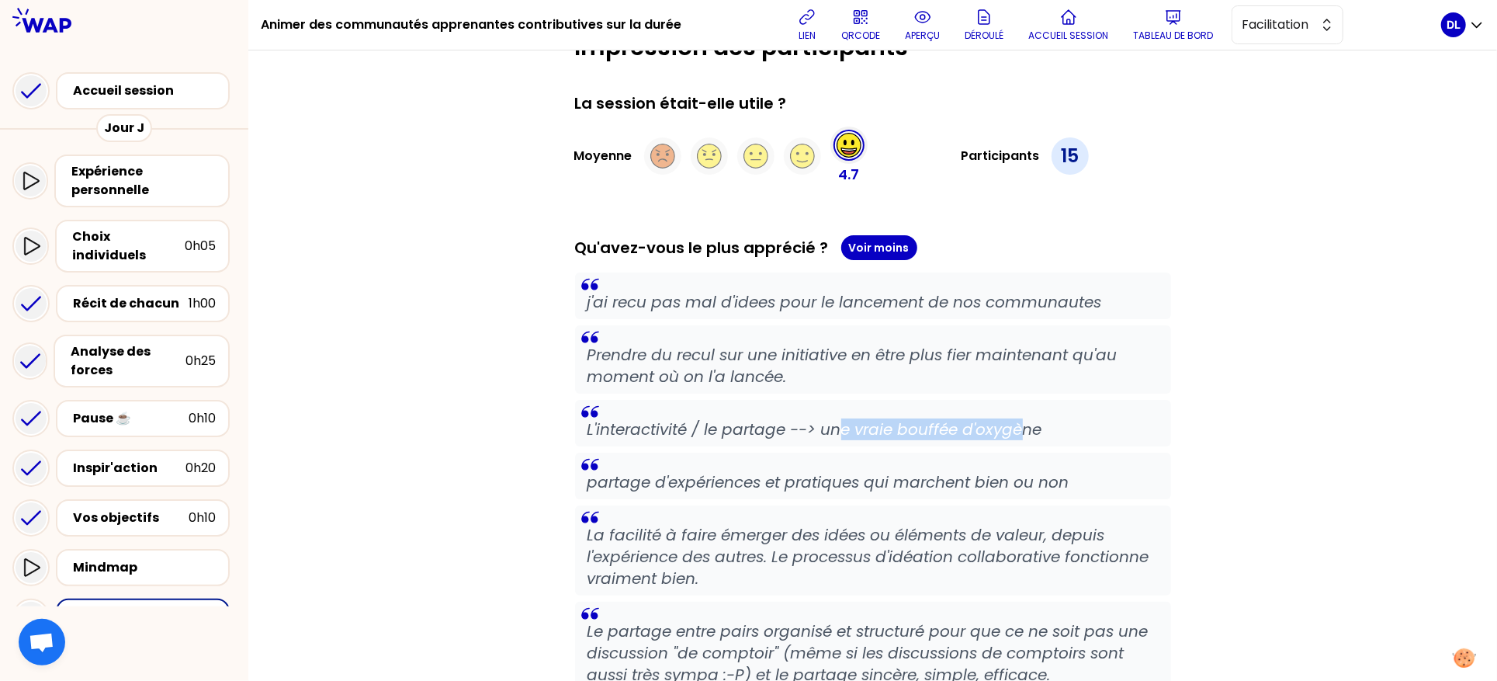
drag, startPoint x: 845, startPoint y: 436, endPoint x: 1017, endPoint y: 432, distance: 172.3
click at [1017, 432] on p "L'interactivité / le partage --> une vraie bouffée d'oxygène" at bounding box center [872, 429] width 571 height 22
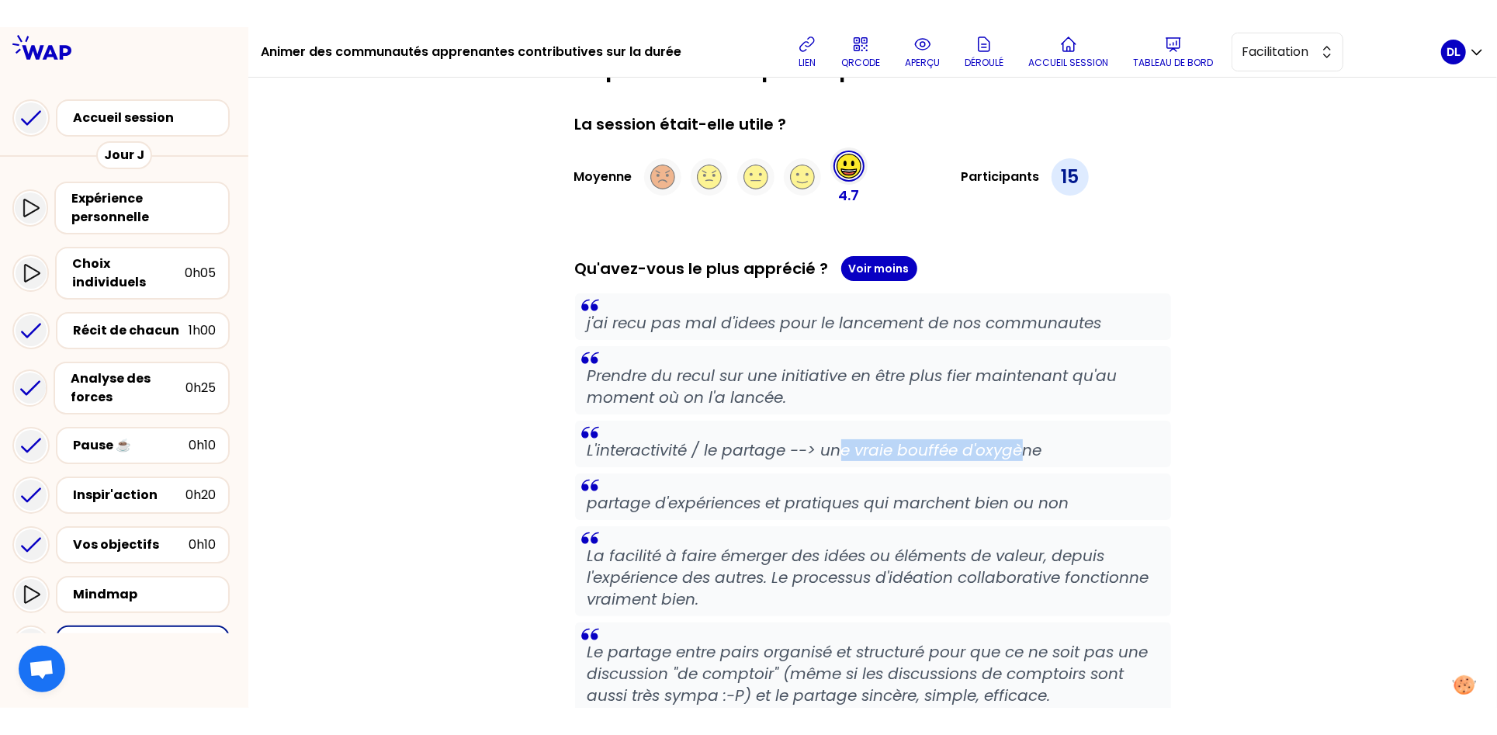
scroll to position [0, 0]
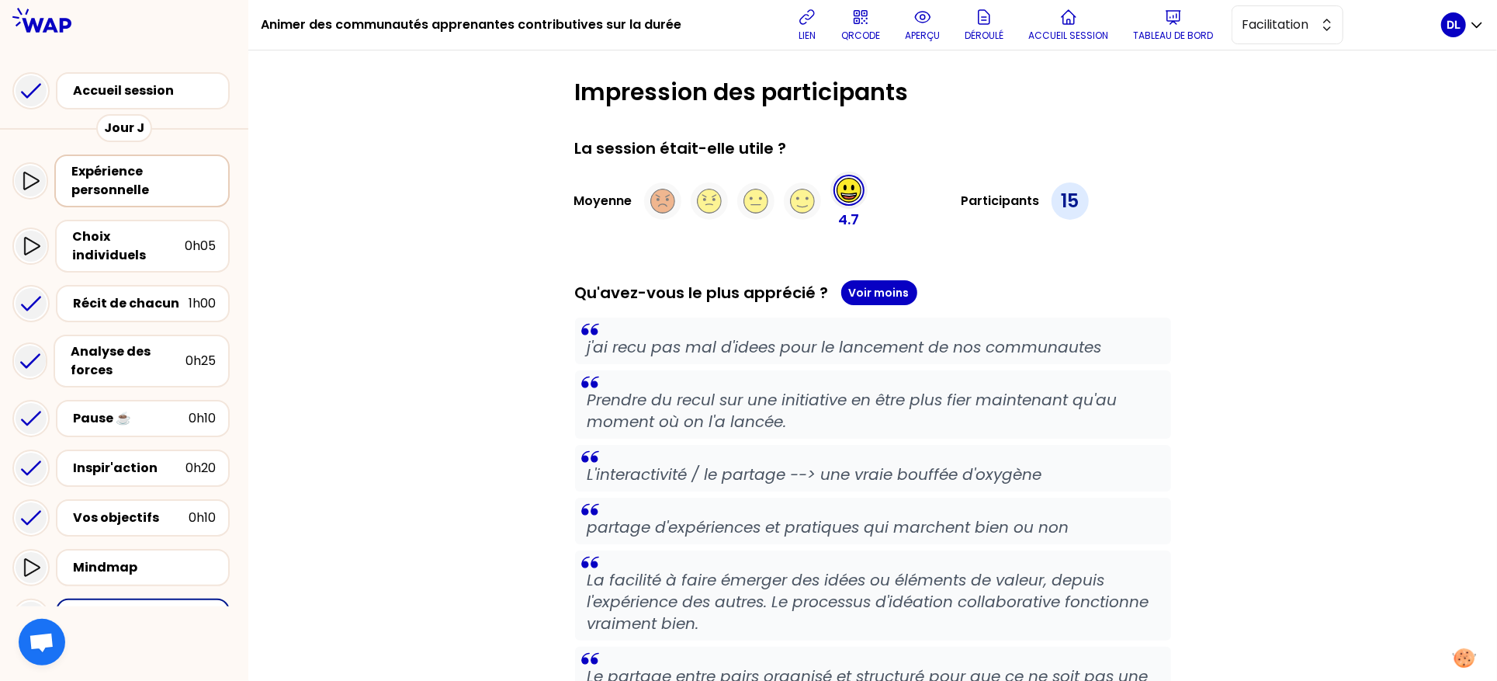
click at [108, 173] on div "Expérience personnelle" at bounding box center [143, 180] width 144 height 37
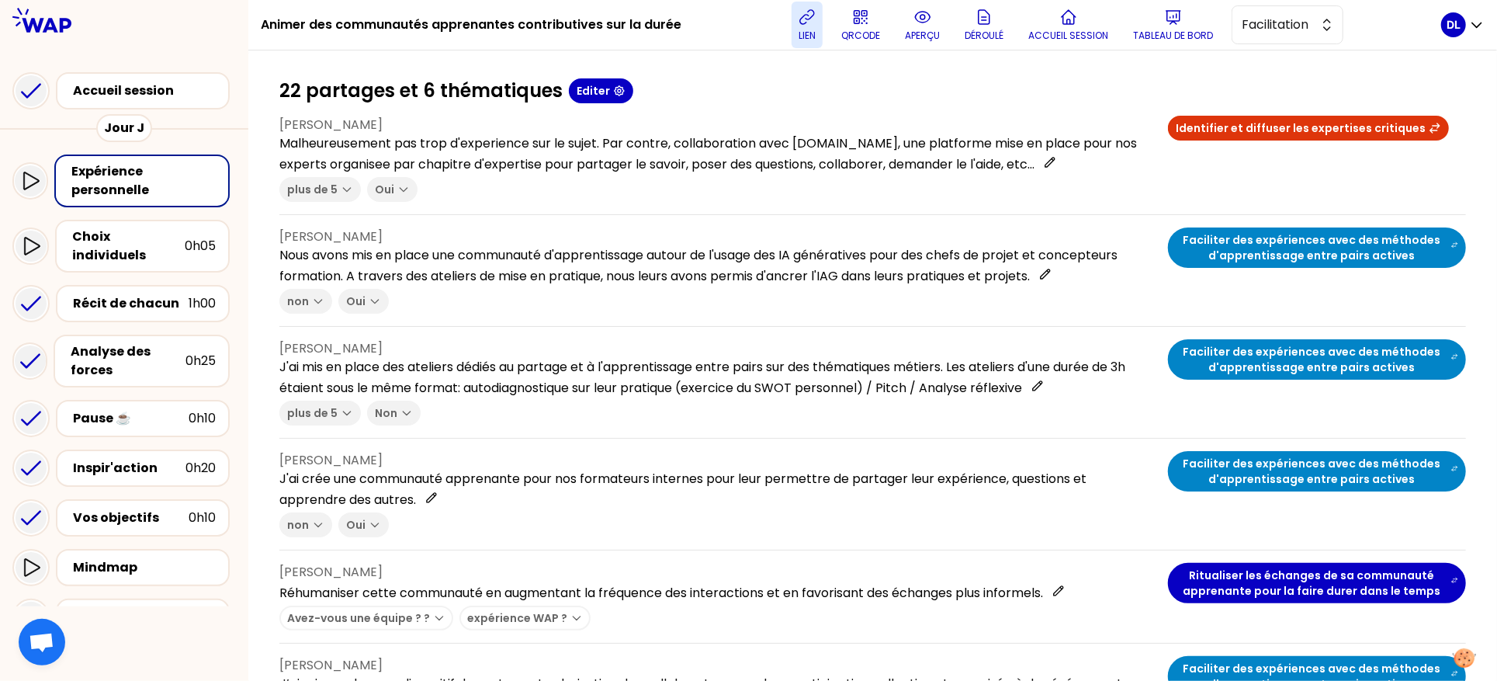
click at [808, 26] on icon at bounding box center [807, 17] width 19 height 19
click at [909, 33] on p "aperçu" at bounding box center [922, 35] width 35 height 12
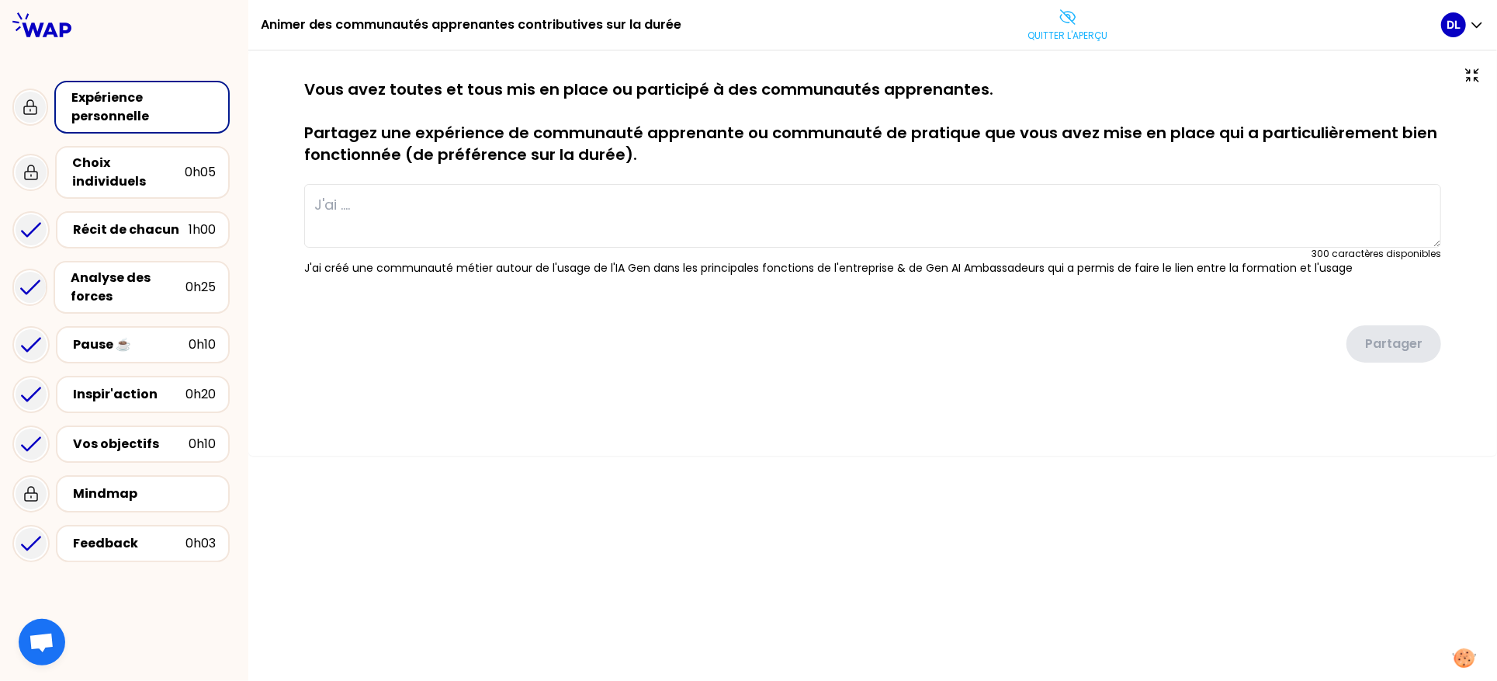
type textarea "Malheureusement pas trop d'experience sur le sujet. Par contre, collaboration a…"
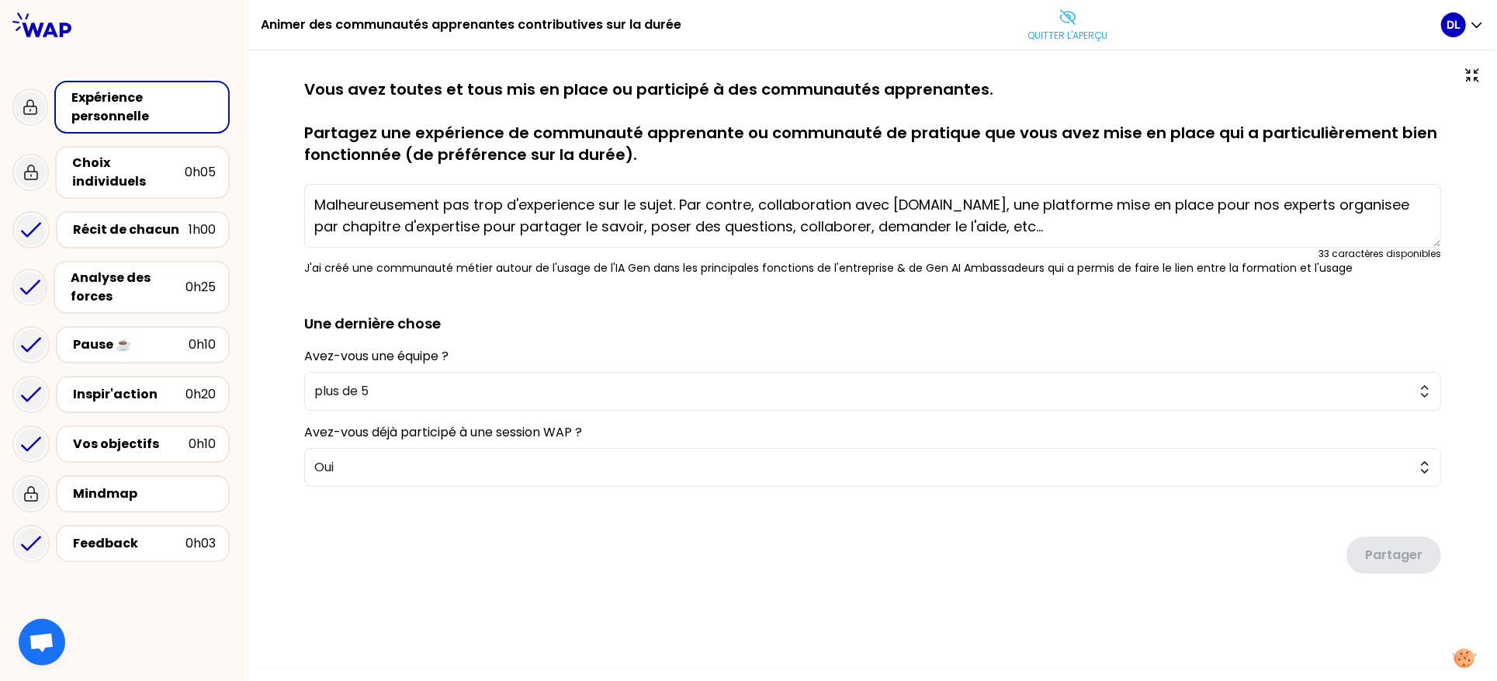
click at [606, 205] on textarea "Malheureusement pas trop d'experience sur le sujet. Par contre, collaboration a…" at bounding box center [872, 216] width 1137 height 64
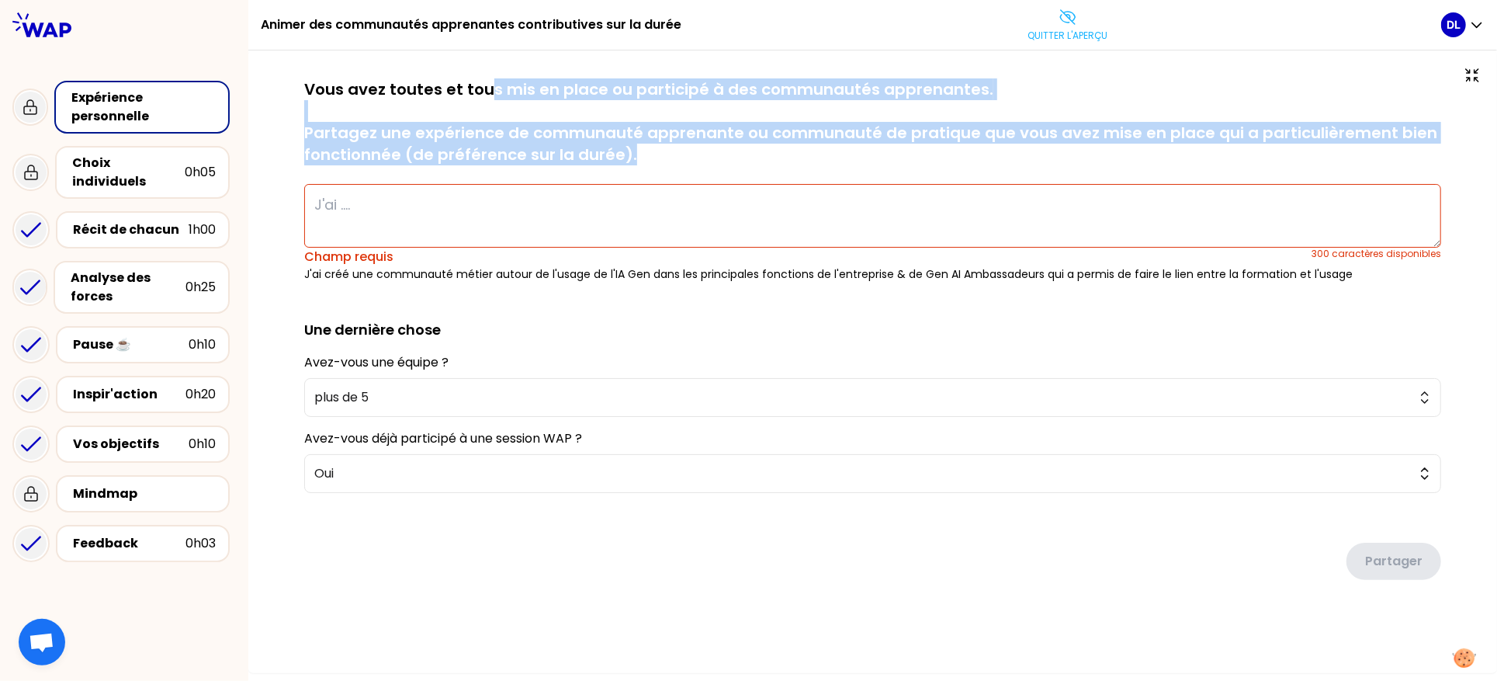
drag, startPoint x: 646, startPoint y: 154, endPoint x: 489, endPoint y: 95, distance: 168.2
click at [489, 95] on p "Vous avez toutes et tous mis en place ou participé à des communautés apprenante…" at bounding box center [872, 121] width 1137 height 87
